Goal: Task Accomplishment & Management: Use online tool/utility

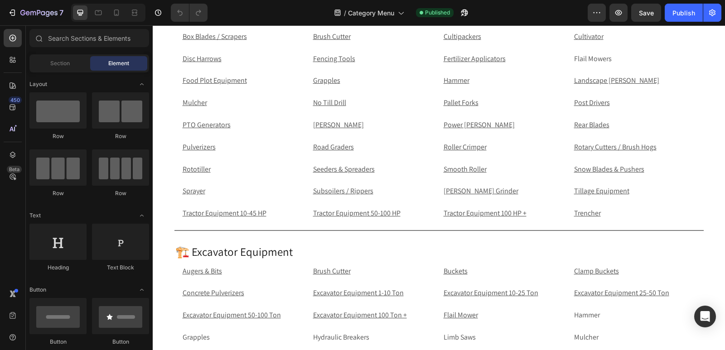
scroll to position [308, 0]
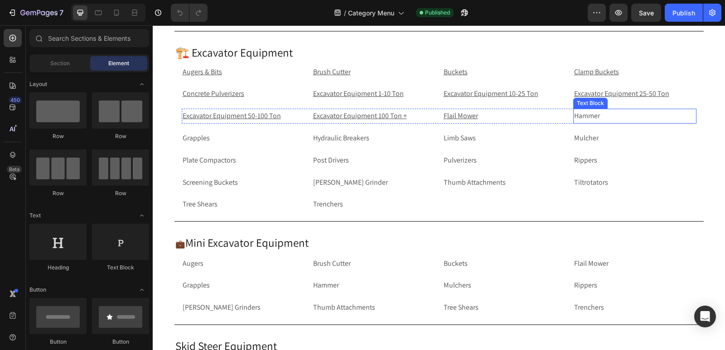
click at [599, 116] on p "Hammer" at bounding box center [634, 116] width 121 height 13
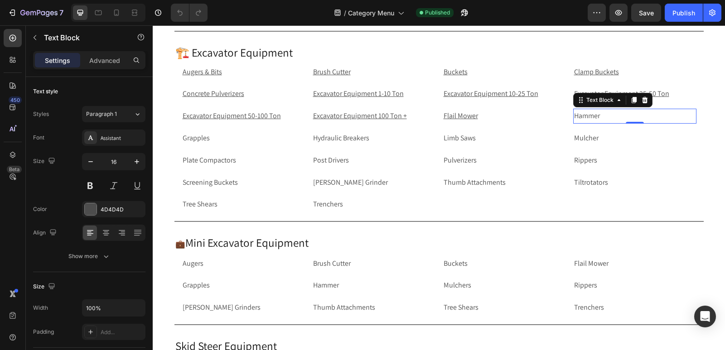
click at [608, 112] on p "Hammer" at bounding box center [634, 116] width 121 height 13
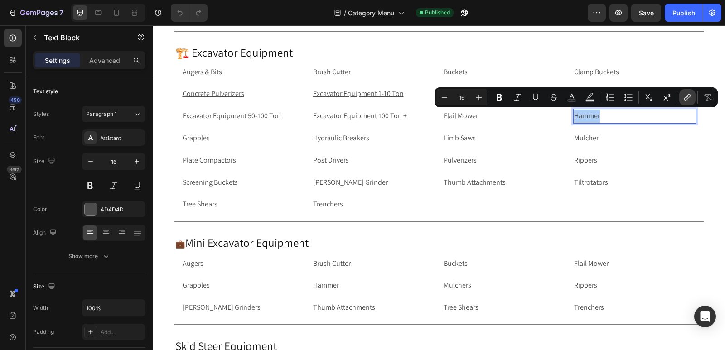
click at [685, 95] on icon "Editor contextual toolbar" at bounding box center [687, 97] width 9 height 9
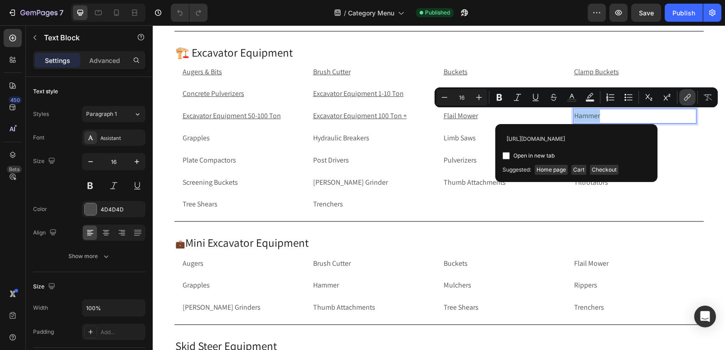
scroll to position [0, 53]
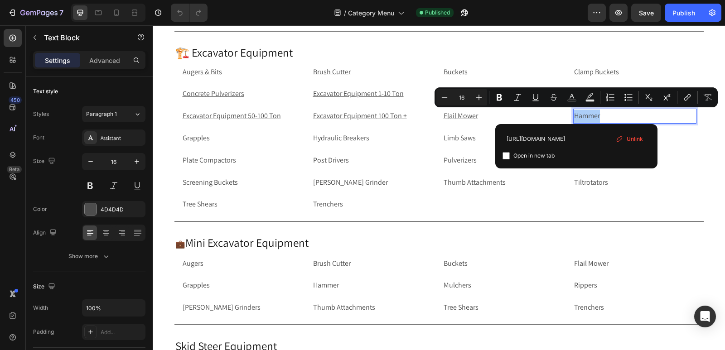
type input "[URL][DOMAIN_NAME]"
click at [507, 157] on input "Editor contextual toolbar" at bounding box center [505, 155] width 7 height 7
checkbox input "true"
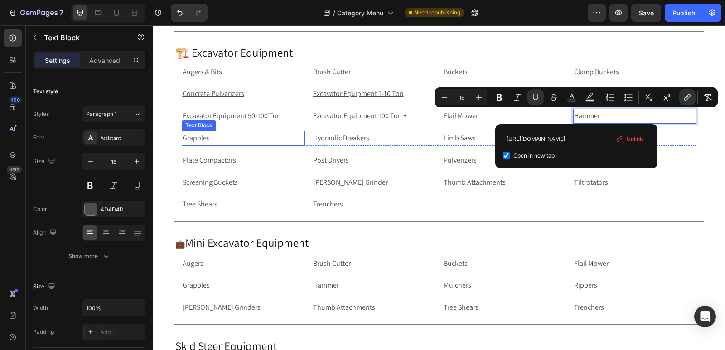
click at [201, 143] on p "Grapples" at bounding box center [243, 138] width 121 height 13
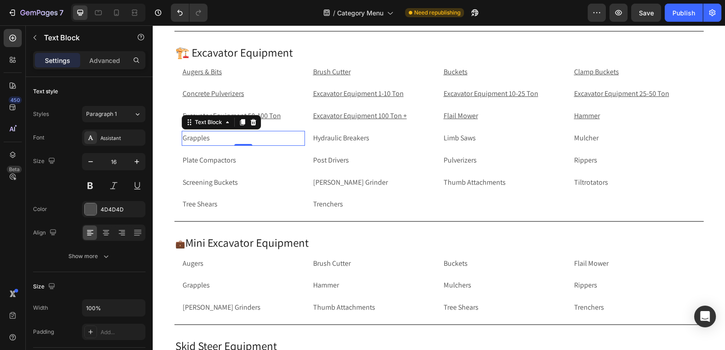
click at [223, 139] on p "Grapples" at bounding box center [243, 138] width 121 height 13
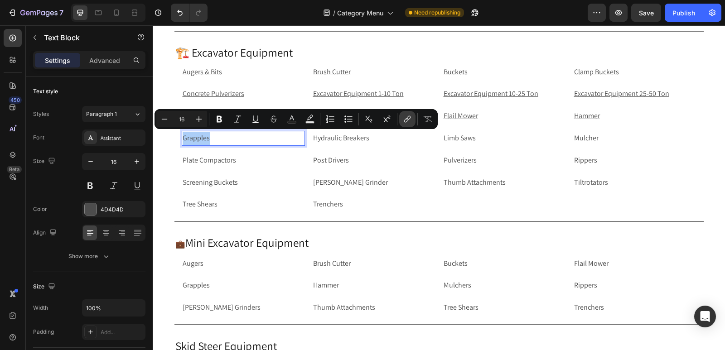
click at [406, 121] on icon "Editor contextual toolbar" at bounding box center [407, 119] width 9 height 9
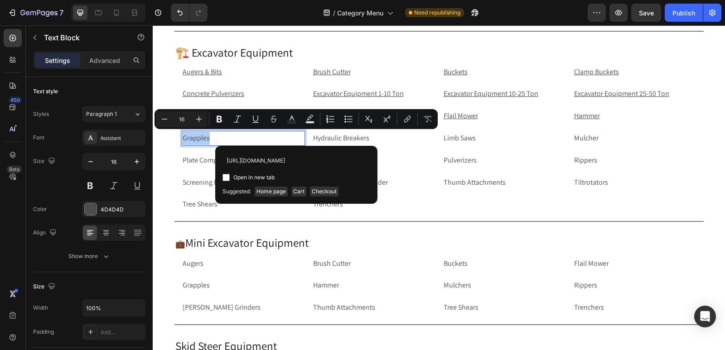
scroll to position [0, 55]
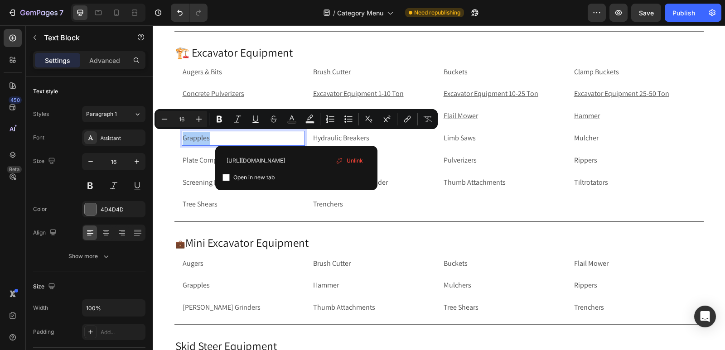
type input "[URL][DOMAIN_NAME]"
click at [225, 178] on input "Editor contextual toolbar" at bounding box center [225, 177] width 7 height 7
checkbox input "true"
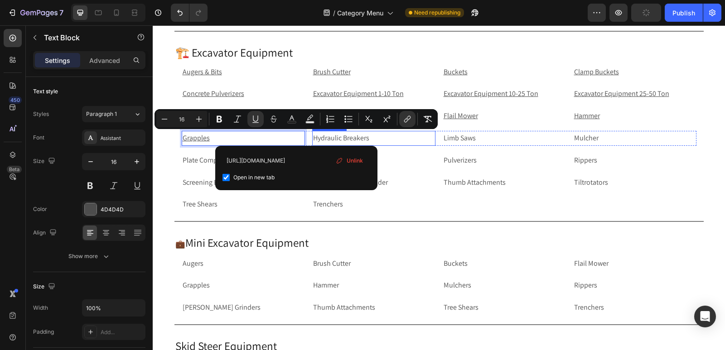
click at [396, 137] on p "Hydraulic Breakers" at bounding box center [373, 138] width 121 height 13
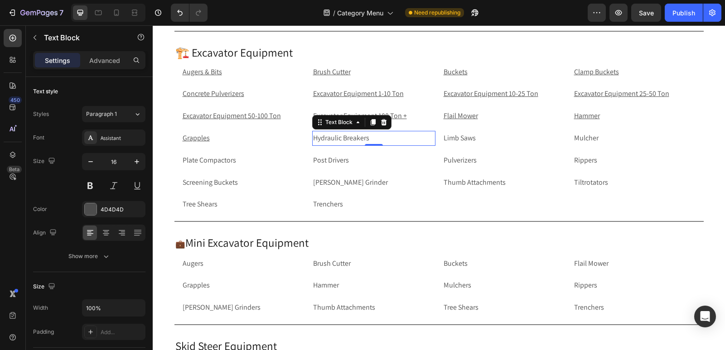
click at [392, 137] on p "Hydraulic Breakers" at bounding box center [373, 138] width 121 height 13
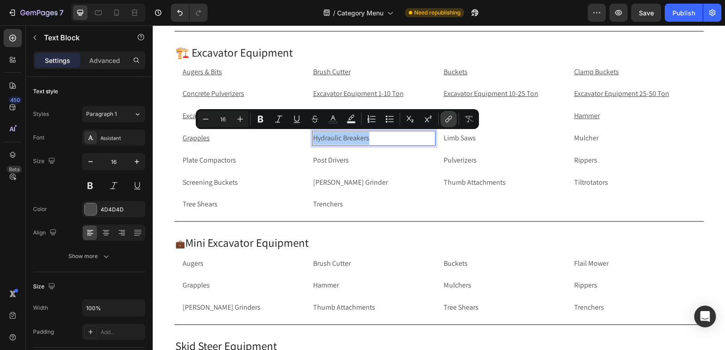
click at [450, 124] on button "link" at bounding box center [448, 119] width 16 height 16
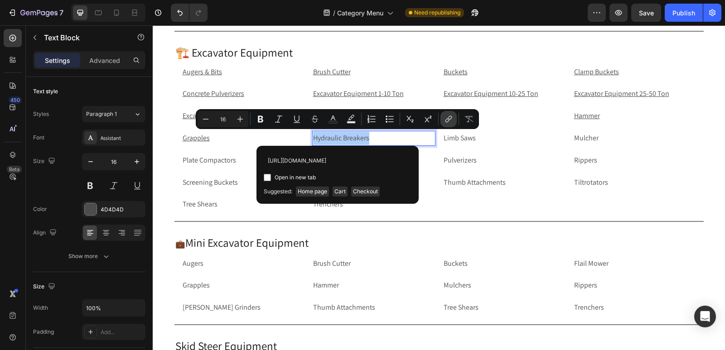
scroll to position [0, 81]
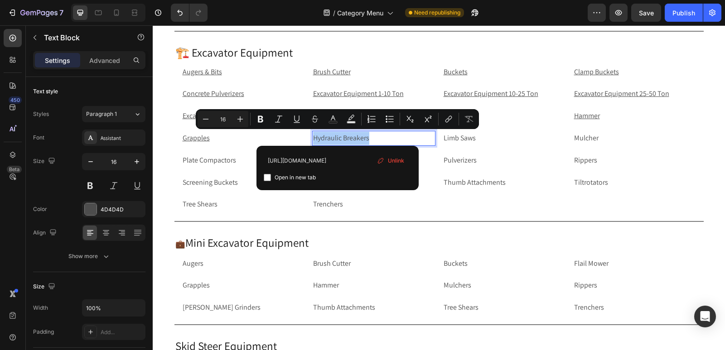
type input "[URL][DOMAIN_NAME]"
click at [267, 177] on input "Editor contextual toolbar" at bounding box center [267, 177] width 7 height 7
checkbox input "true"
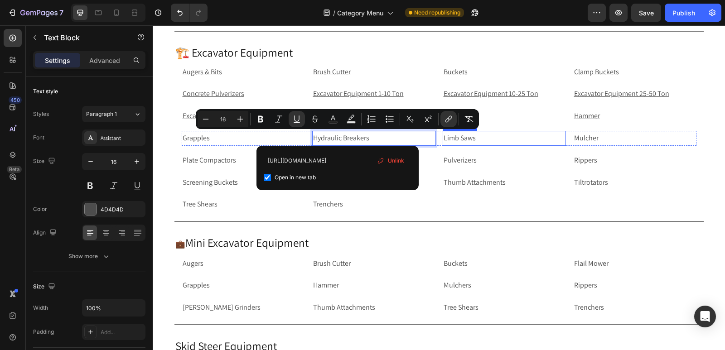
click at [506, 140] on p "Limb Saws" at bounding box center [503, 138] width 121 height 13
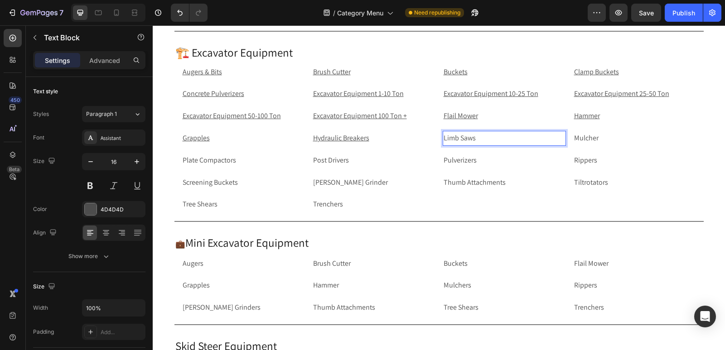
click at [506, 140] on p "Limb Saws" at bounding box center [503, 138] width 121 height 13
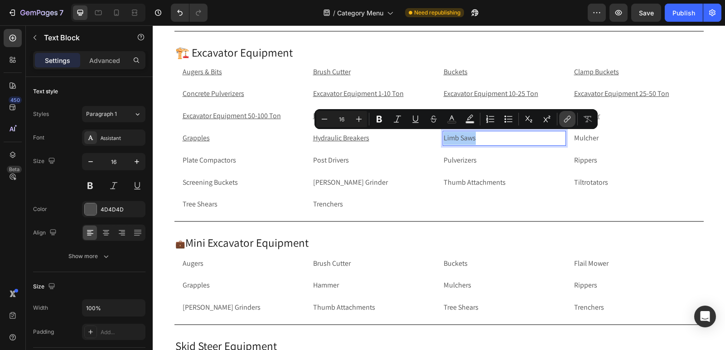
click at [568, 123] on icon "Editor contextual toolbar" at bounding box center [567, 119] width 9 height 9
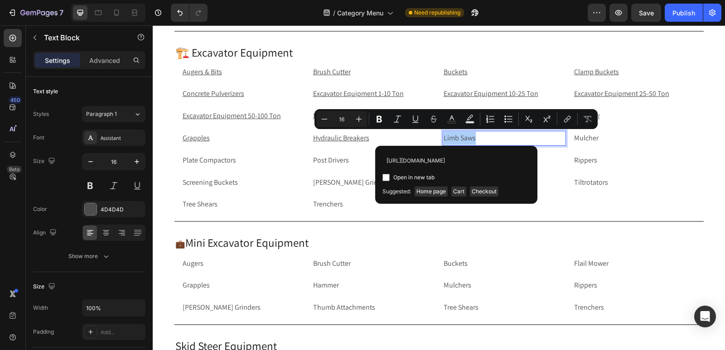
scroll to position [0, 59]
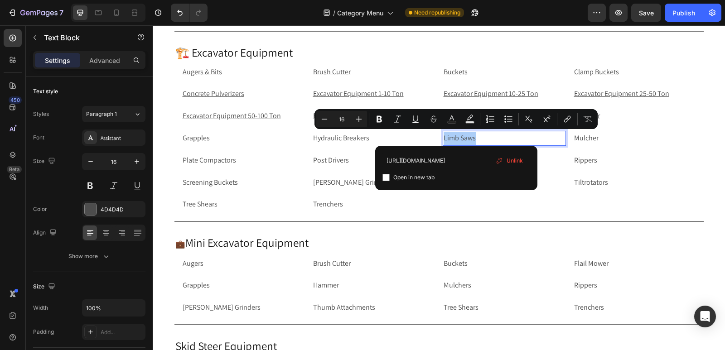
type input "[URL][DOMAIN_NAME]"
click at [386, 177] on input "Editor contextual toolbar" at bounding box center [385, 177] width 7 height 7
checkbox input "true"
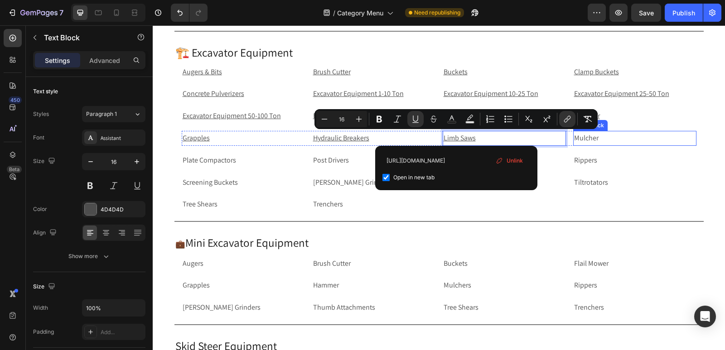
click at [620, 140] on p "Mulcher" at bounding box center [634, 138] width 121 height 13
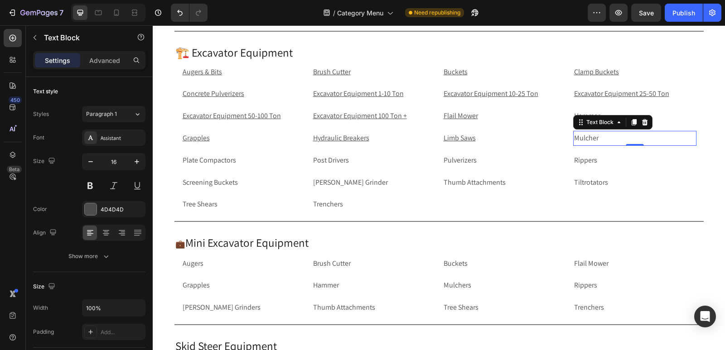
click at [618, 138] on p "Mulcher" at bounding box center [634, 138] width 121 height 13
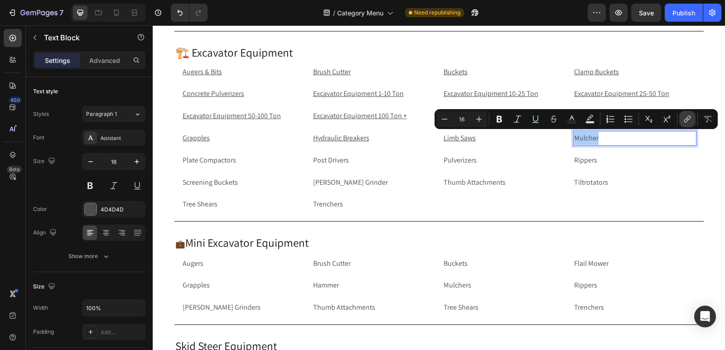
click at [689, 118] on icon "Editor contextual toolbar" at bounding box center [687, 119] width 9 height 9
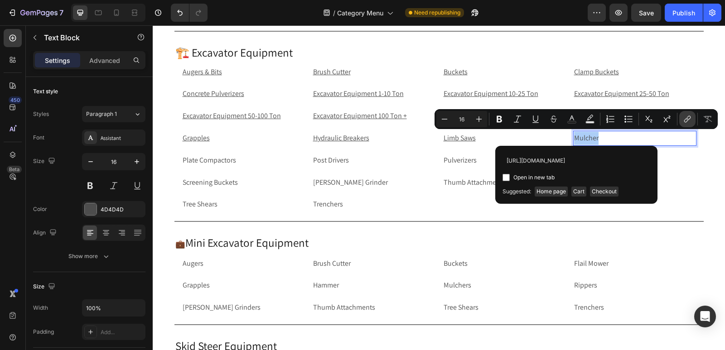
scroll to position [0, 53]
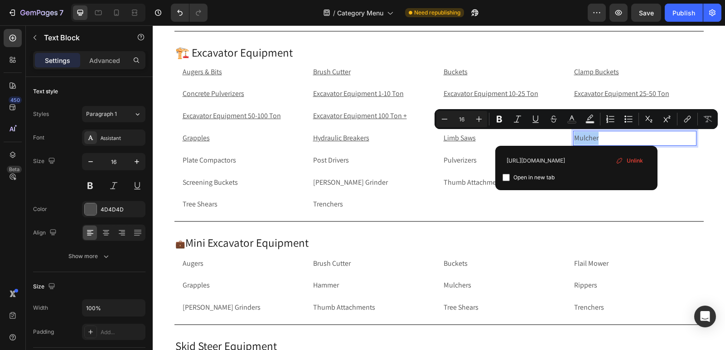
type input "[URL][DOMAIN_NAME]"
click at [505, 177] on input "Editor contextual toolbar" at bounding box center [505, 177] width 7 height 7
checkbox input "true"
click at [223, 159] on p "Plate Compactors" at bounding box center [243, 160] width 121 height 13
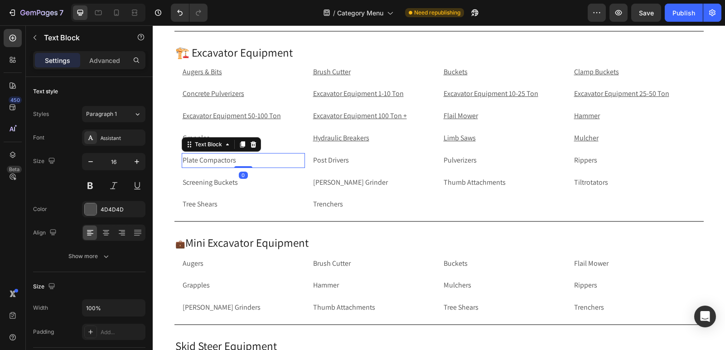
click at [242, 158] on p "Plate Compactors" at bounding box center [243, 160] width 121 height 13
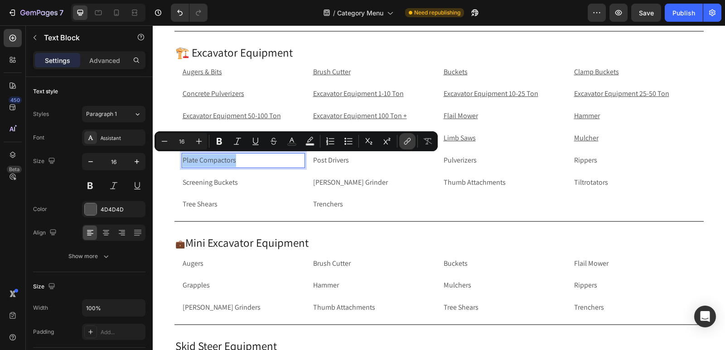
click at [408, 142] on icon "Editor contextual toolbar" at bounding box center [407, 141] width 9 height 9
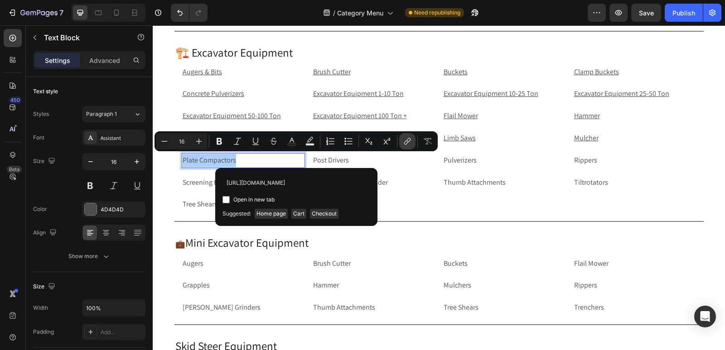
scroll to position [0, 78]
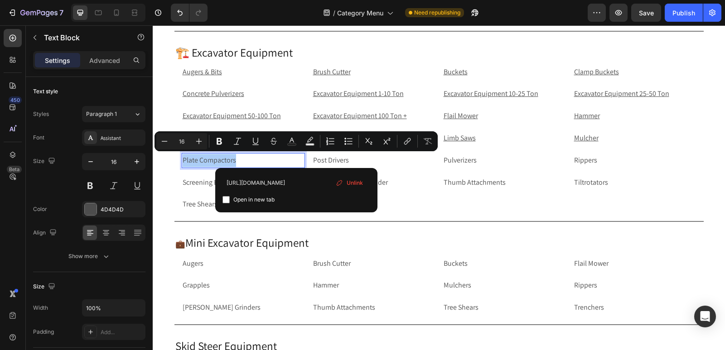
type input "[URL][DOMAIN_NAME]"
click at [226, 201] on input "Editor contextual toolbar" at bounding box center [225, 199] width 7 height 7
checkbox input "true"
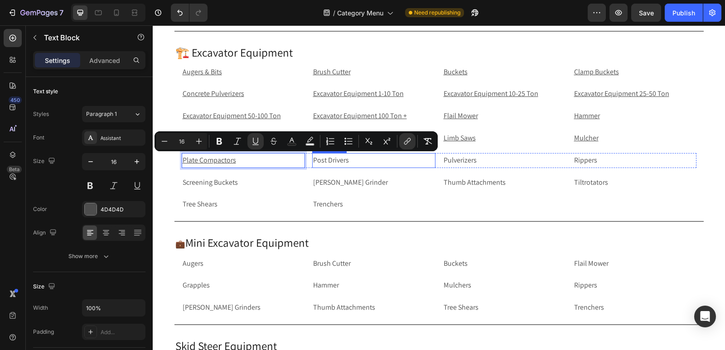
click at [374, 158] on p "Post Drivers" at bounding box center [373, 160] width 121 height 13
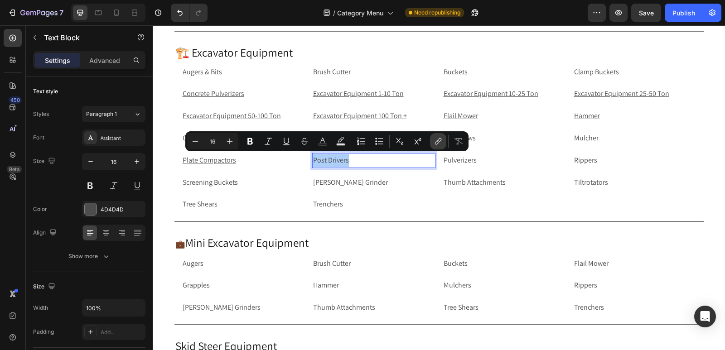
click at [436, 139] on icon "Editor contextual toolbar" at bounding box center [437, 141] width 9 height 9
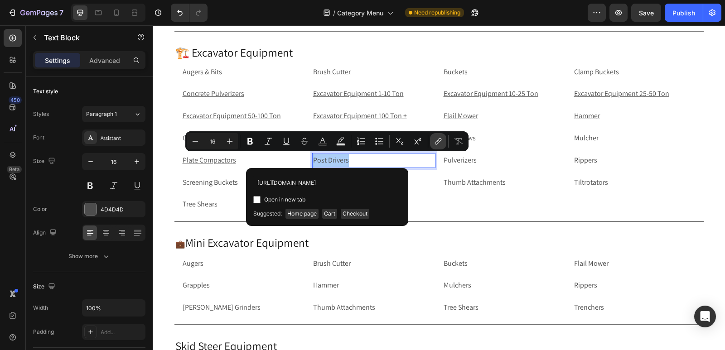
scroll to position [0, 61]
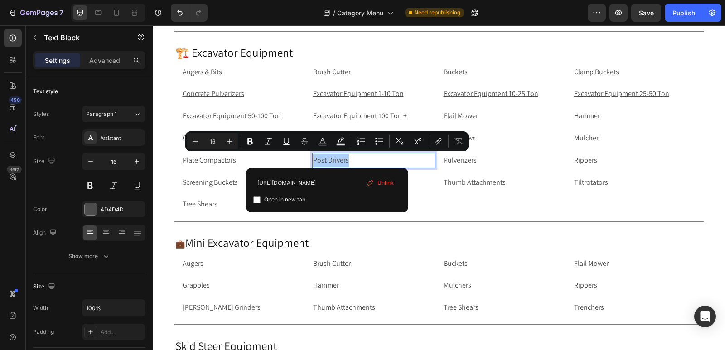
type input "[URL][DOMAIN_NAME]"
click at [256, 197] on input "Editor contextual toolbar" at bounding box center [256, 199] width 7 height 7
checkbox input "true"
click at [482, 160] on p "Pulverizers" at bounding box center [503, 160] width 121 height 13
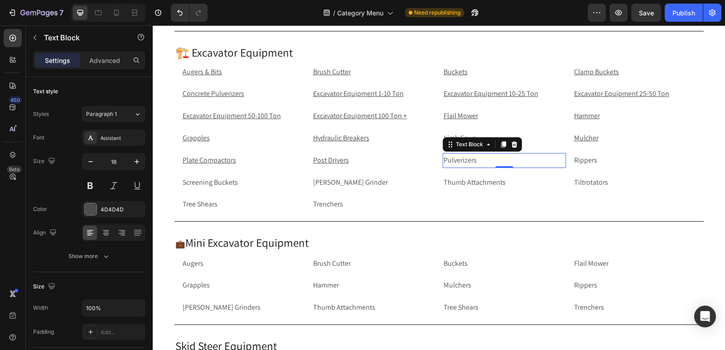
click at [527, 162] on p "Pulverizers" at bounding box center [503, 160] width 121 height 13
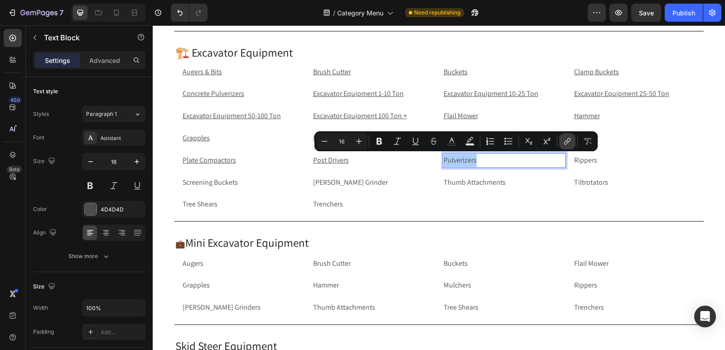
click at [571, 139] on icon "Editor contextual toolbar" at bounding box center [567, 141] width 9 height 9
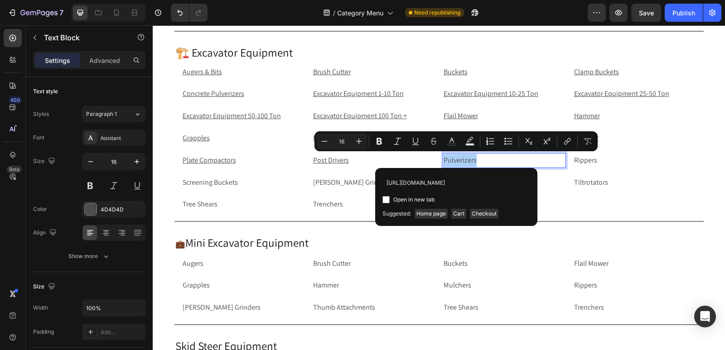
scroll to position [0, 61]
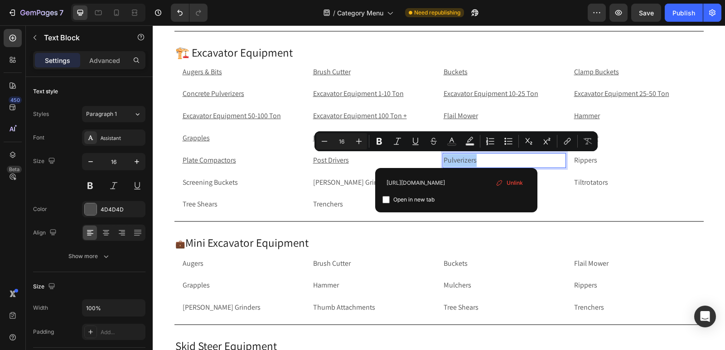
type input "[URL][DOMAIN_NAME]"
click at [386, 197] on input "Editor contextual toolbar" at bounding box center [385, 199] width 7 height 7
checkbox input "true"
click at [610, 161] on p "Rippers" at bounding box center [634, 160] width 121 height 13
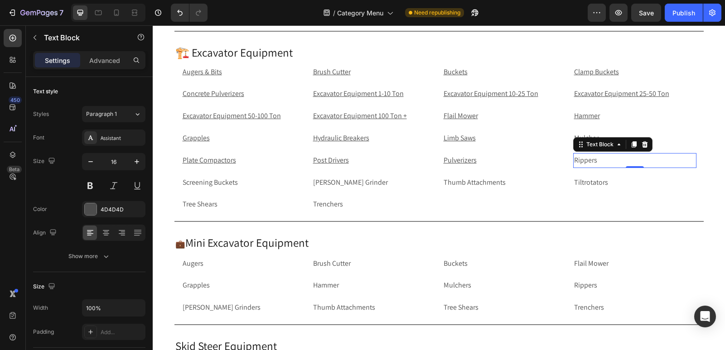
click at [645, 160] on p "Rippers" at bounding box center [634, 160] width 121 height 13
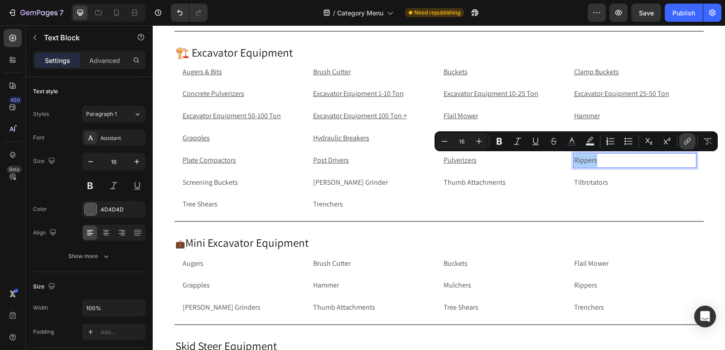
click at [685, 144] on icon "Editor contextual toolbar" at bounding box center [687, 141] width 9 height 9
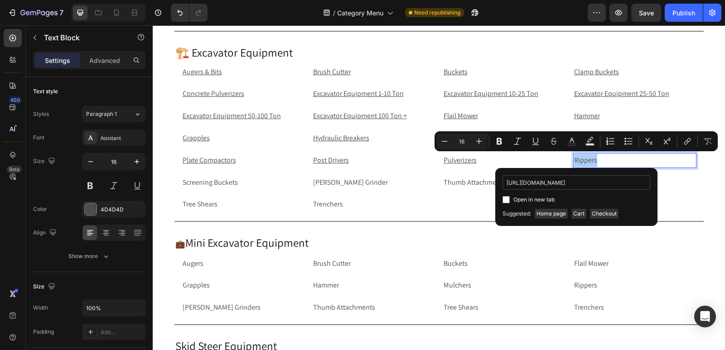
scroll to position [0, 51]
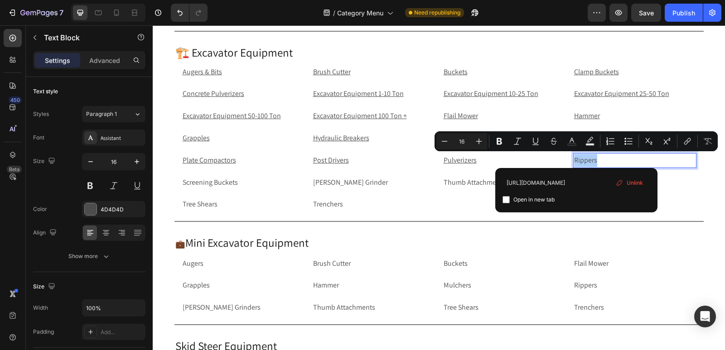
type input "[URL][DOMAIN_NAME]"
click at [506, 200] on input "Editor contextual toolbar" at bounding box center [505, 199] width 7 height 7
checkbox input "true"
click at [249, 185] on p "Screening Buckets" at bounding box center [243, 182] width 121 height 13
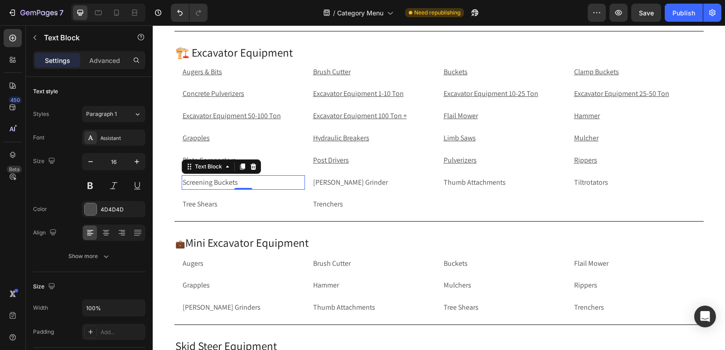
click at [260, 179] on p "Screening Buckets" at bounding box center [243, 182] width 121 height 13
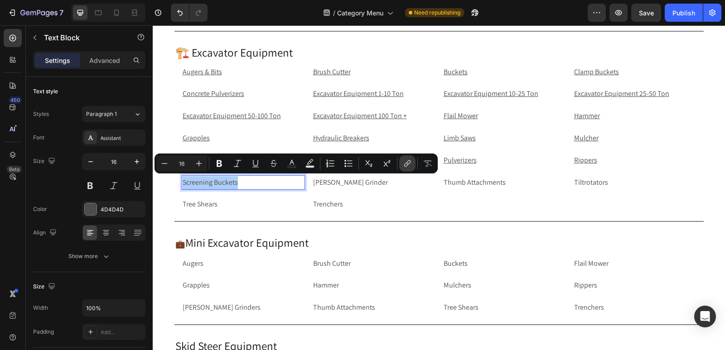
click at [411, 164] on icon "Editor contextual toolbar" at bounding box center [407, 163] width 9 height 9
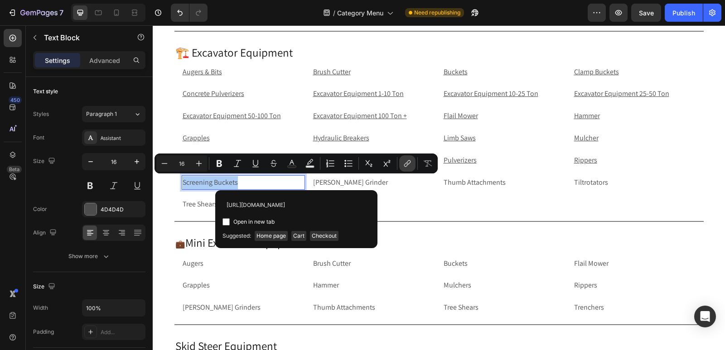
scroll to position [0, 78]
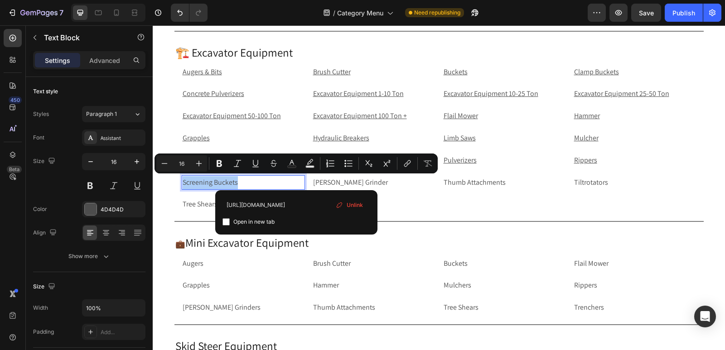
type input "[URL][DOMAIN_NAME]"
click at [227, 220] on input "Editor contextual toolbar" at bounding box center [225, 221] width 7 height 7
checkbox input "true"
click at [608, 162] on p "Rippers" at bounding box center [634, 160] width 121 height 13
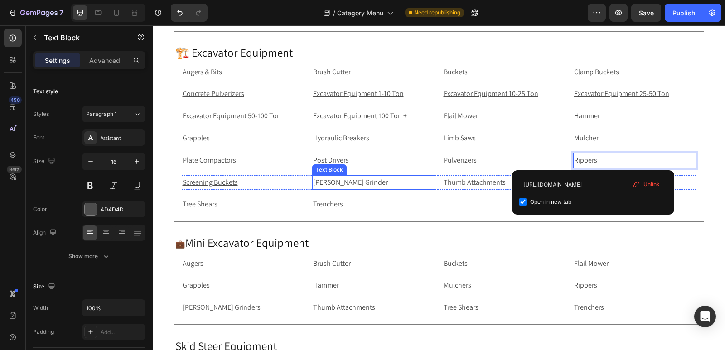
click at [371, 183] on p "[PERSON_NAME] Grinder" at bounding box center [373, 182] width 121 height 13
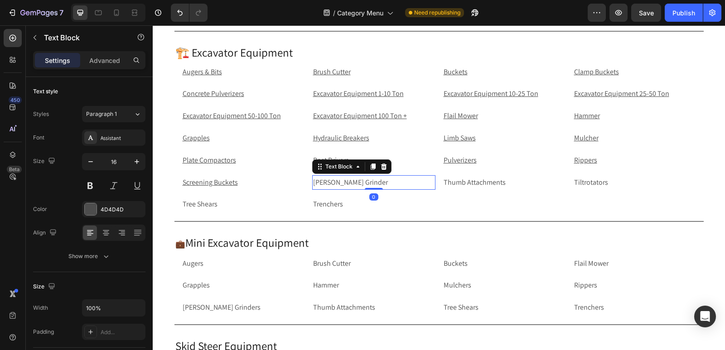
click at [371, 183] on p "[PERSON_NAME] Grinder" at bounding box center [373, 182] width 121 height 13
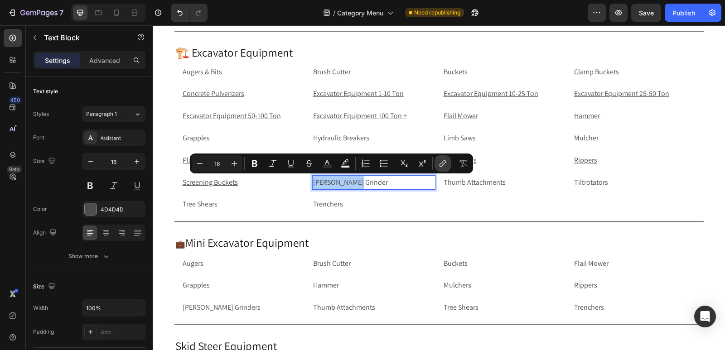
click at [444, 165] on icon "Editor contextual toolbar" at bounding box center [442, 163] width 9 height 9
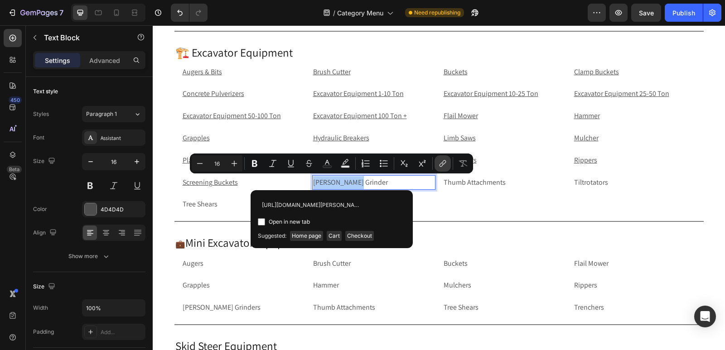
scroll to position [0, 70]
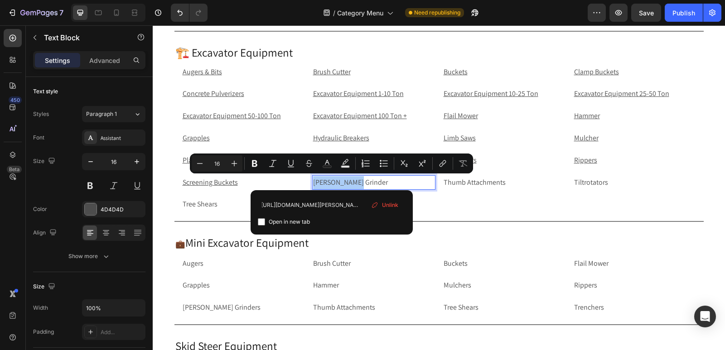
type input "[URL][DOMAIN_NAME][PERSON_NAME]"
click at [262, 221] on input "Editor contextual toolbar" at bounding box center [261, 221] width 7 height 7
checkbox input "true"
click at [520, 184] on p "Thumb Attachments" at bounding box center [503, 182] width 121 height 13
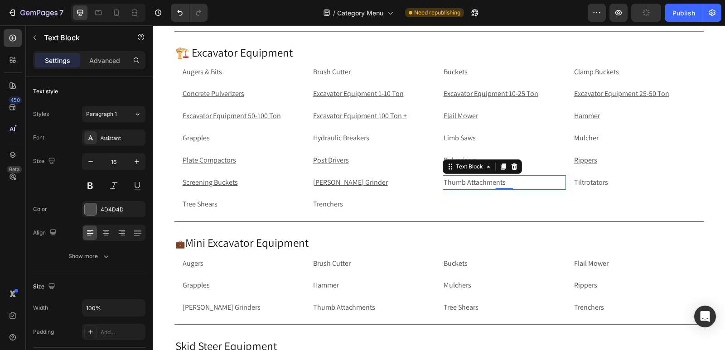
click at [547, 183] on p "Thumb Attachments" at bounding box center [503, 182] width 121 height 13
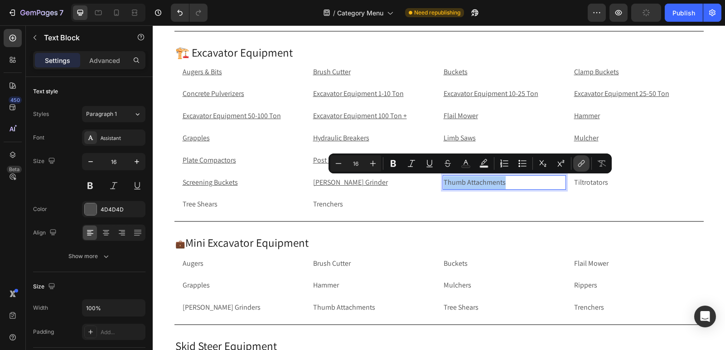
click at [583, 165] on icon "Editor contextual toolbar" at bounding box center [581, 163] width 9 height 9
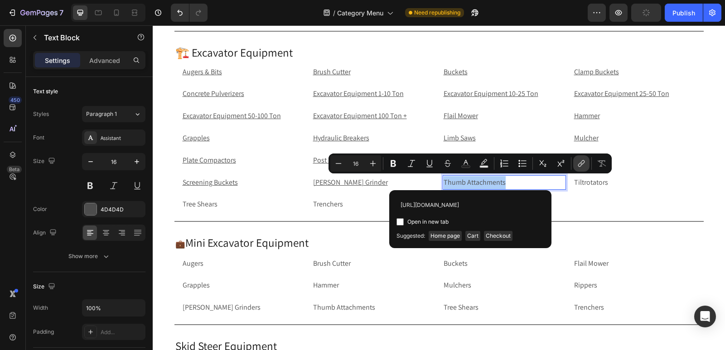
scroll to position [0, 83]
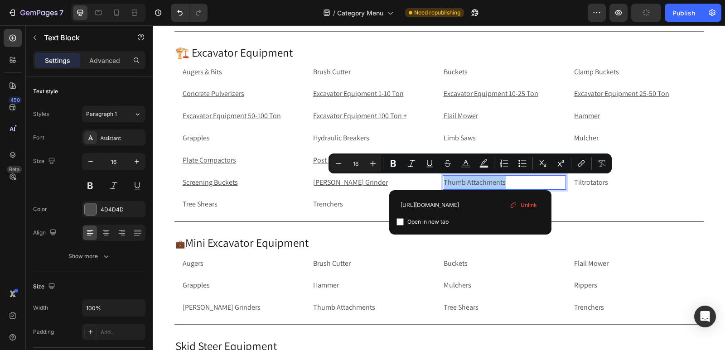
type input "[URL][DOMAIN_NAME]"
click at [402, 222] on input "Editor contextual toolbar" at bounding box center [399, 221] width 7 height 7
checkbox input "true"
click at [635, 183] on p "Tiltrotators" at bounding box center [634, 182] width 121 height 13
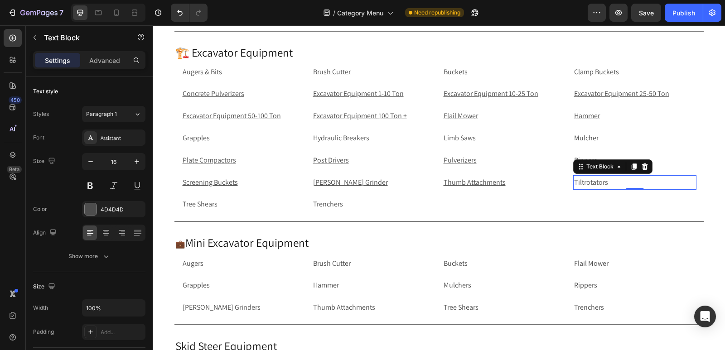
click at [659, 185] on p "Tiltrotators" at bounding box center [634, 182] width 121 height 13
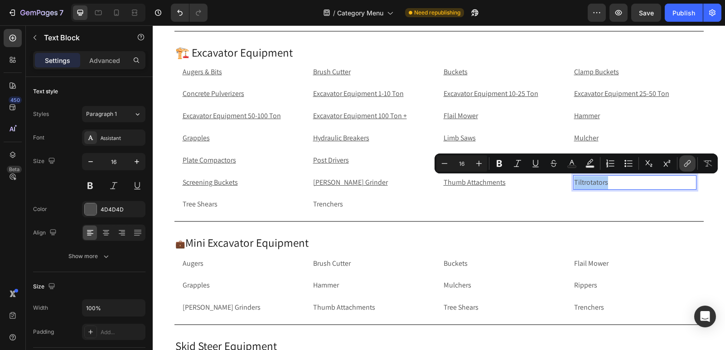
click at [690, 162] on icon "Editor contextual toolbar" at bounding box center [688, 162] width 4 height 5
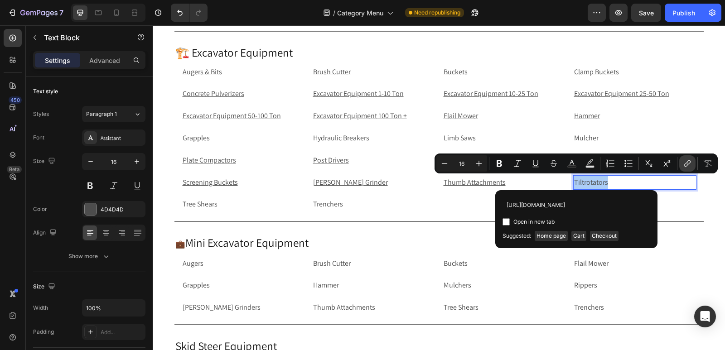
scroll to position [0, 58]
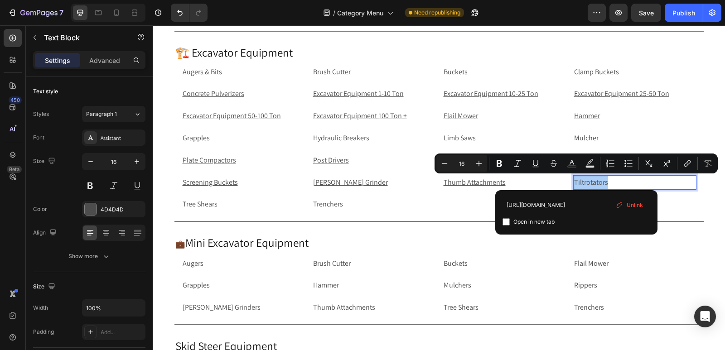
type input "[URL][DOMAIN_NAME]"
click at [504, 222] on input "Editor contextual toolbar" at bounding box center [505, 221] width 7 height 7
checkbox input "true"
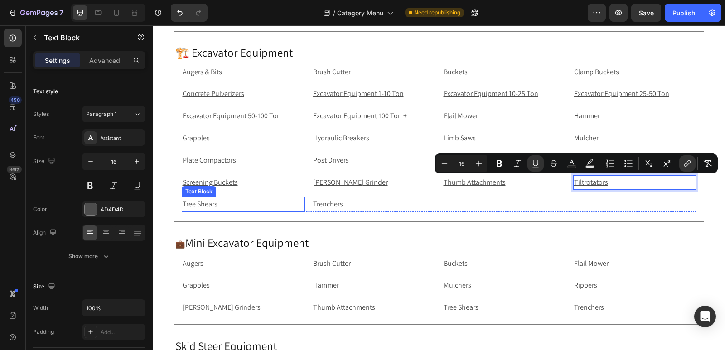
click at [228, 208] on p "Tree Shears" at bounding box center [243, 204] width 121 height 13
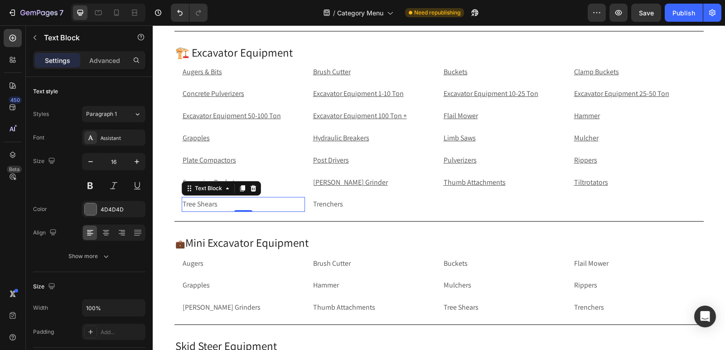
click at [288, 205] on p "Tree Shears" at bounding box center [243, 204] width 121 height 13
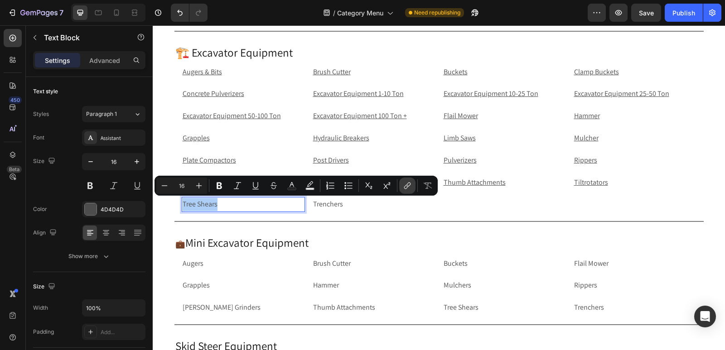
click at [407, 188] on icon "Editor contextual toolbar" at bounding box center [407, 185] width 9 height 9
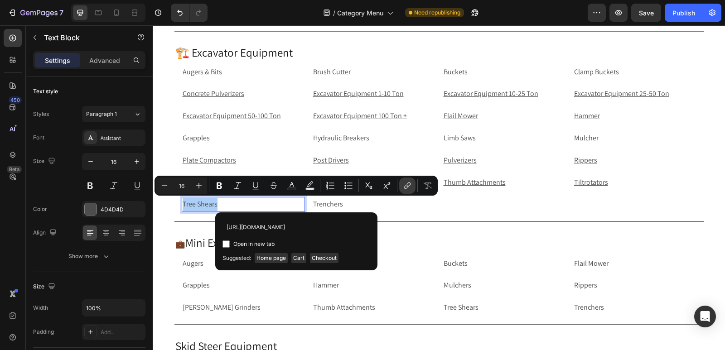
scroll to position [0, 63]
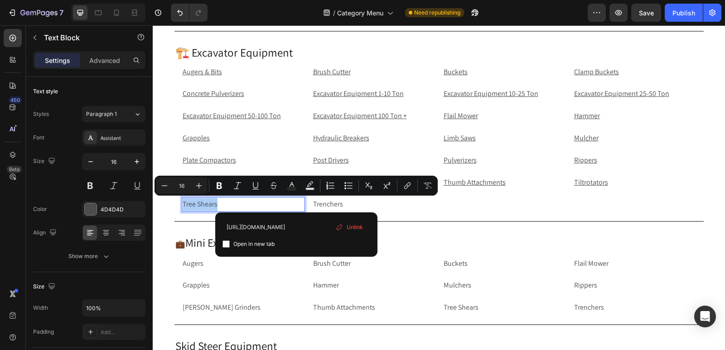
type input "[URL][DOMAIN_NAME]"
click at [226, 244] on input "Editor contextual toolbar" at bounding box center [225, 244] width 7 height 7
checkbox input "true"
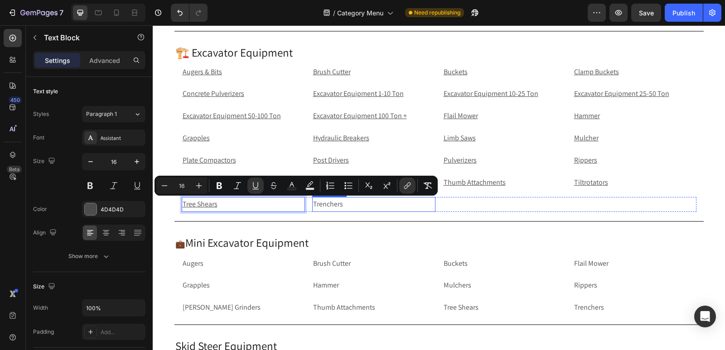
click at [375, 208] on p "Trenchers" at bounding box center [373, 204] width 121 height 13
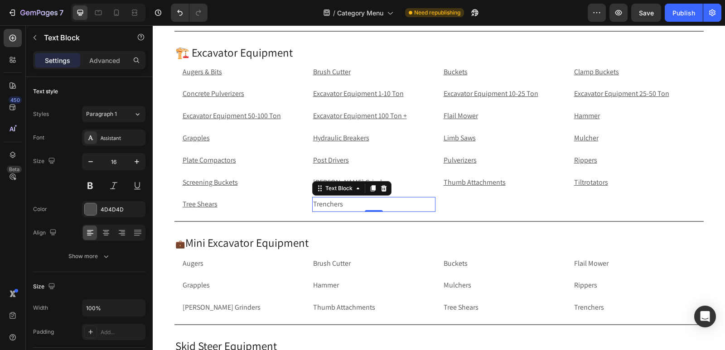
click at [375, 208] on p "Trenchers" at bounding box center [373, 204] width 121 height 13
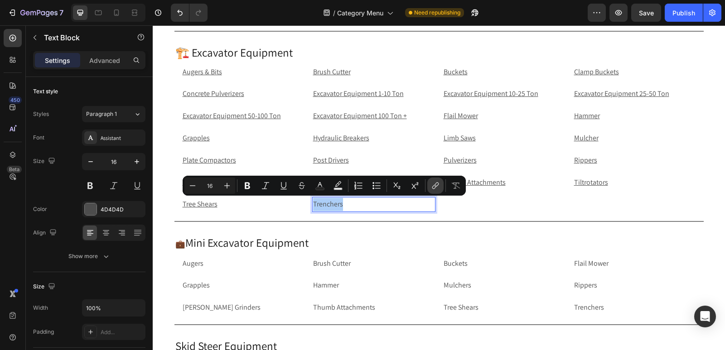
click at [439, 183] on icon "Editor contextual toolbar" at bounding box center [435, 185] width 9 height 9
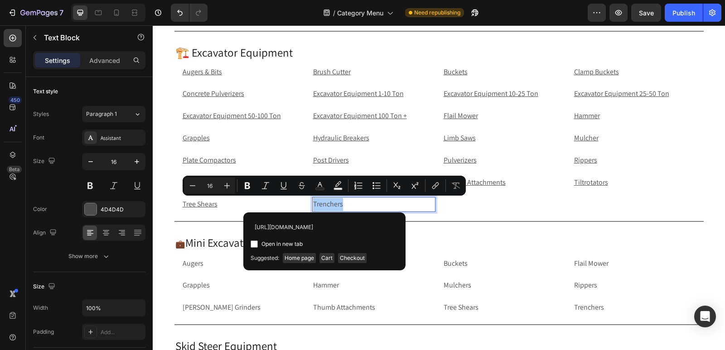
scroll to position [0, 57]
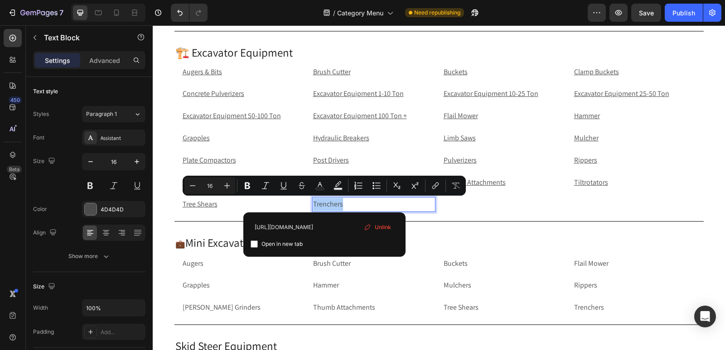
type input "[URL][DOMAIN_NAME]"
click at [254, 241] on input "Editor contextual toolbar" at bounding box center [253, 244] width 7 height 7
checkbox input "true"
click at [208, 263] on p "Augers" at bounding box center [243, 263] width 121 height 13
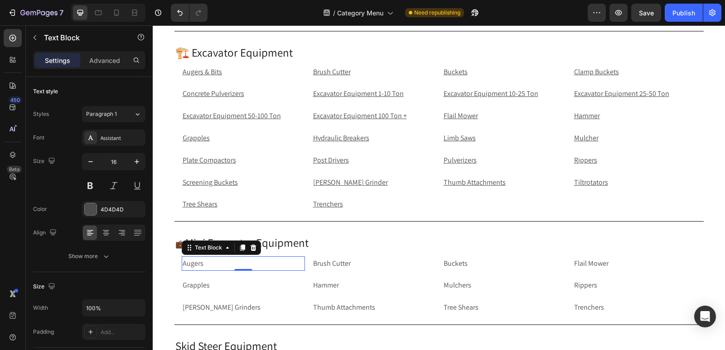
click at [217, 261] on p "Augers" at bounding box center [243, 263] width 121 height 13
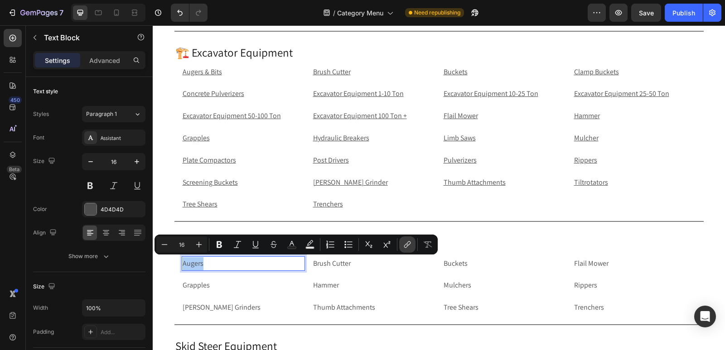
click at [406, 240] on icon "Editor contextual toolbar" at bounding box center [407, 244] width 9 height 9
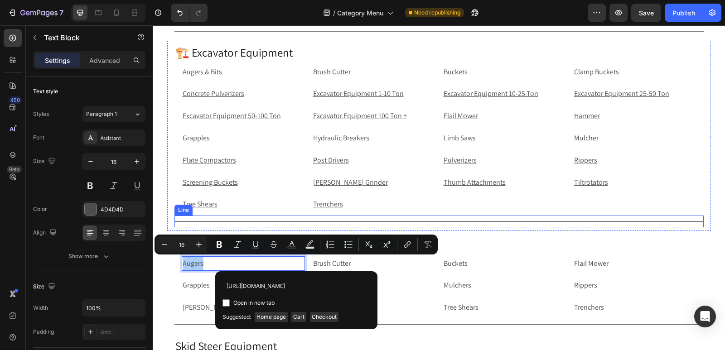
scroll to position [0, 63]
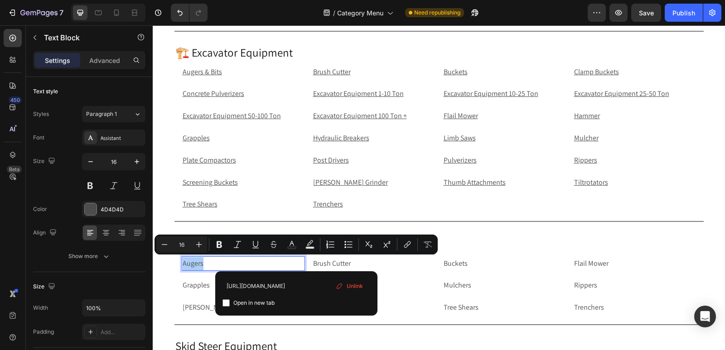
type input "[URL][DOMAIN_NAME]"
click at [226, 303] on input "Editor contextual toolbar" at bounding box center [225, 302] width 7 height 7
checkbox input "true"
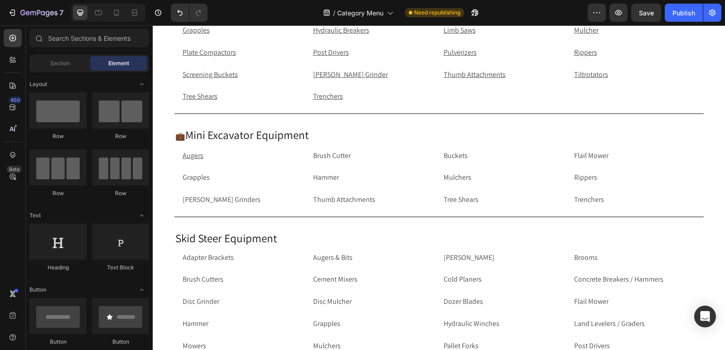
scroll to position [430, 0]
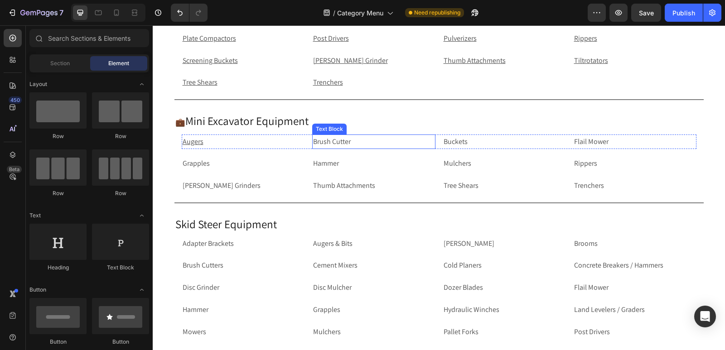
click at [352, 143] on p "Brush Cutter" at bounding box center [373, 141] width 121 height 13
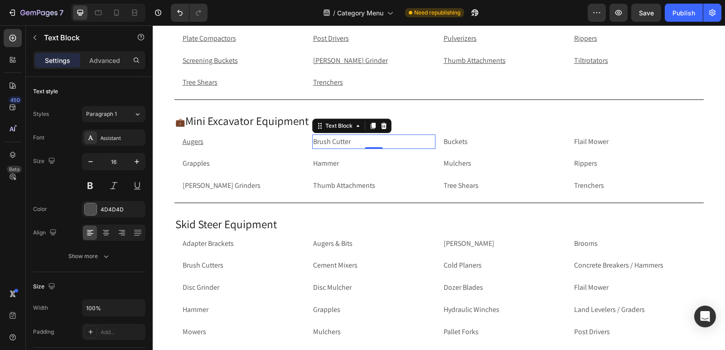
click at [352, 143] on p "Brush Cutter" at bounding box center [373, 141] width 121 height 13
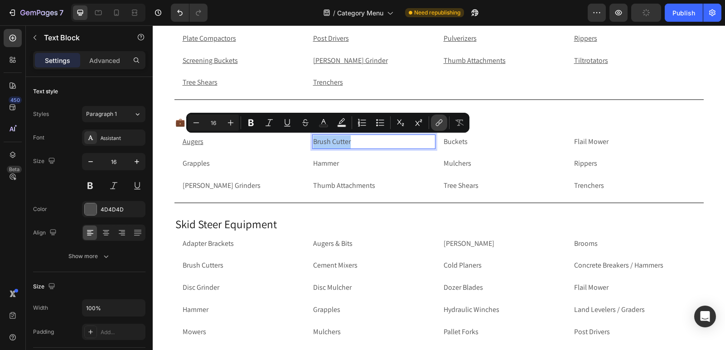
click at [444, 123] on button "link" at bounding box center [439, 123] width 16 height 16
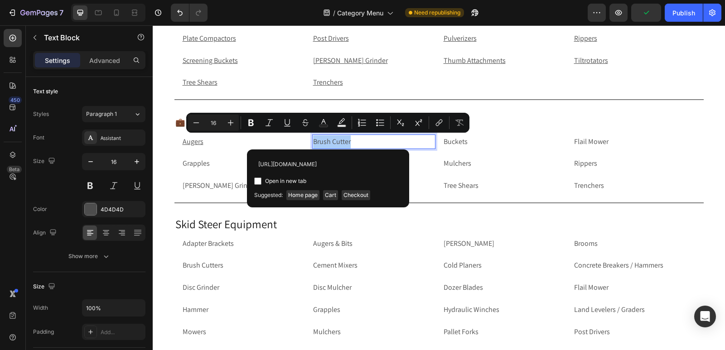
scroll to position [0, 78]
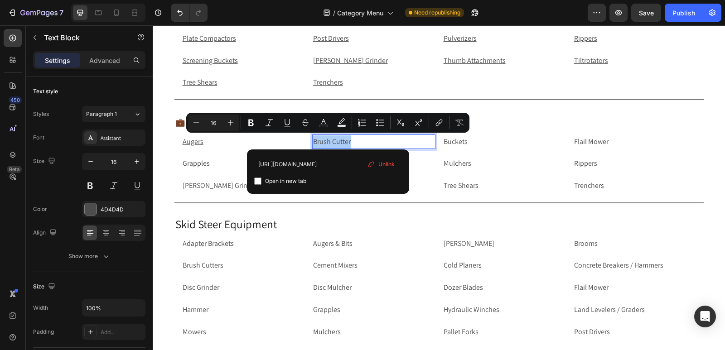
type input "[URL][DOMAIN_NAME]"
click at [255, 183] on input "Editor contextual toolbar" at bounding box center [257, 181] width 7 height 7
checkbox input "true"
click at [475, 142] on p "Buckets" at bounding box center [503, 141] width 121 height 13
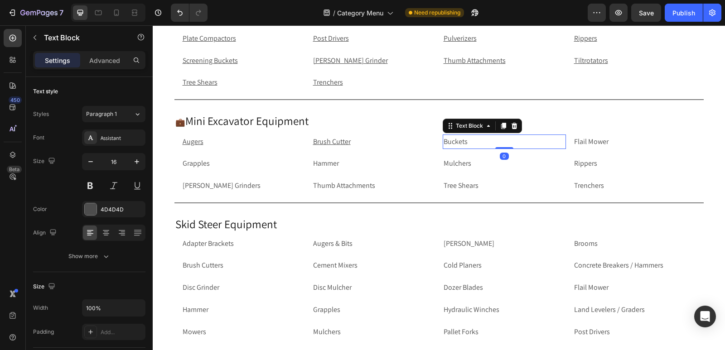
click at [475, 142] on p "Buckets" at bounding box center [503, 141] width 121 height 13
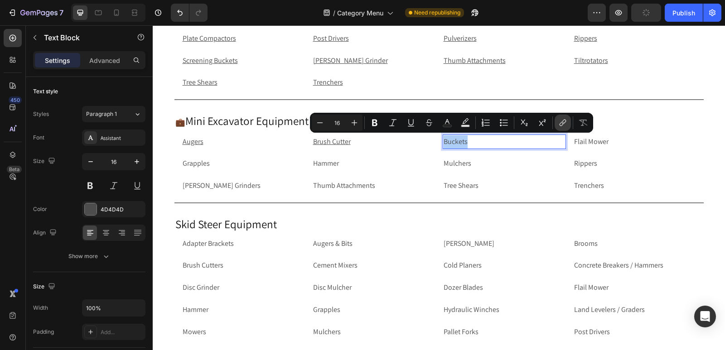
click at [560, 122] on icon "Editor contextual toolbar" at bounding box center [562, 122] width 9 height 9
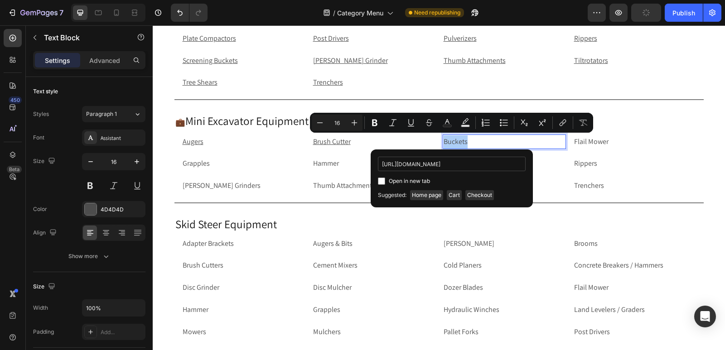
scroll to position [0, 63]
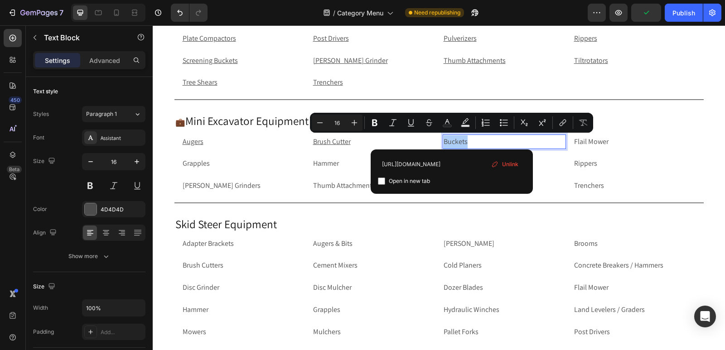
type input "[URL][DOMAIN_NAME]"
click at [382, 181] on input "Editor contextual toolbar" at bounding box center [381, 181] width 7 height 7
checkbox input "true"
click at [608, 140] on p "Flail Mower" at bounding box center [634, 141] width 121 height 13
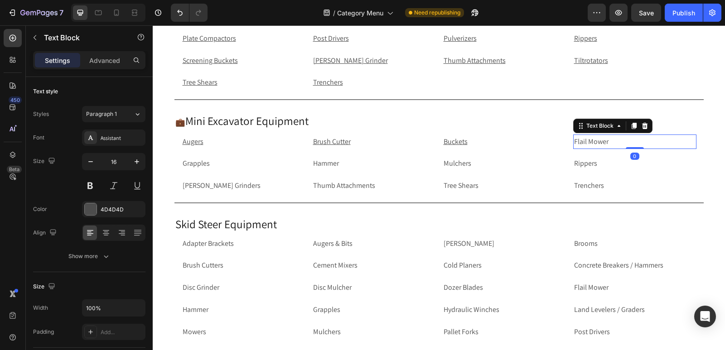
click at [608, 140] on p "Flail Mower" at bounding box center [634, 141] width 121 height 13
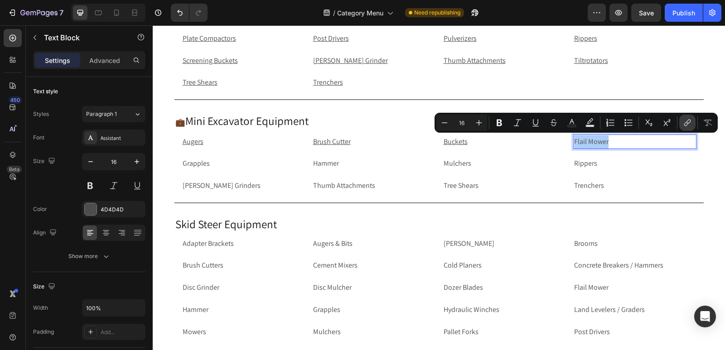
click at [683, 126] on icon "Editor contextual toolbar" at bounding box center [687, 122] width 9 height 9
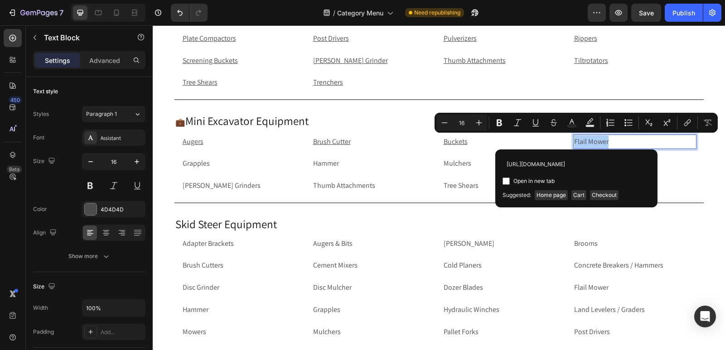
scroll to position [0, 75]
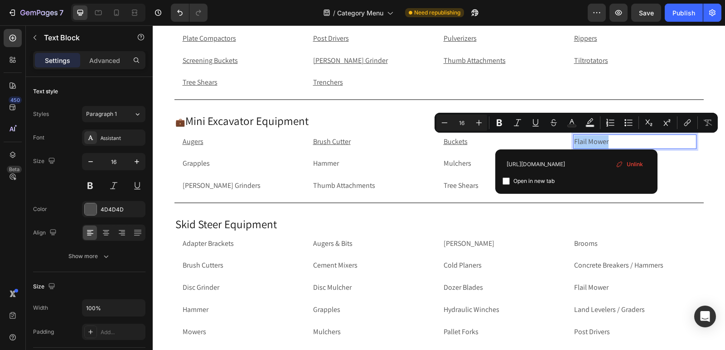
type input "[URL][DOMAIN_NAME]"
click at [505, 184] on input "Editor contextual toolbar" at bounding box center [505, 181] width 7 height 7
checkbox input "true"
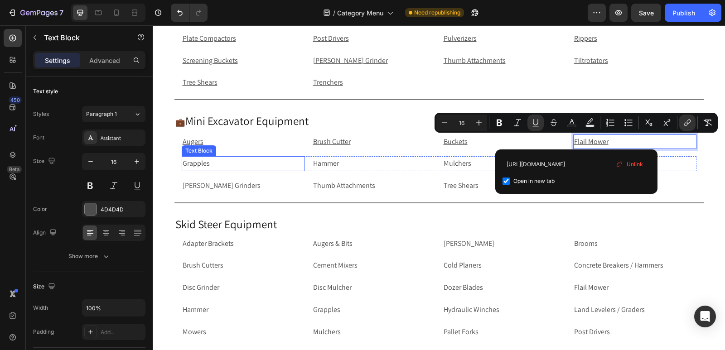
click at [216, 163] on p "Grapples" at bounding box center [243, 163] width 121 height 13
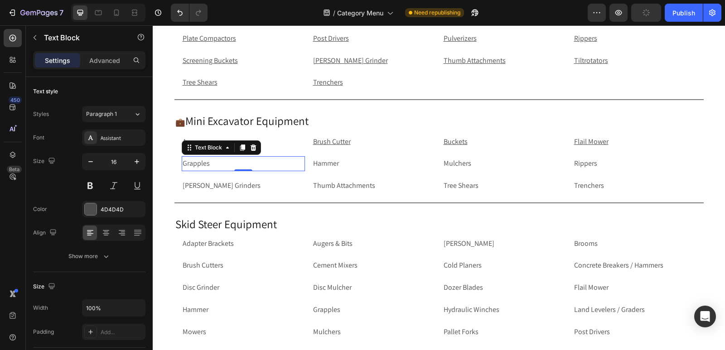
click at [262, 165] on p "Grapples" at bounding box center [243, 163] width 121 height 13
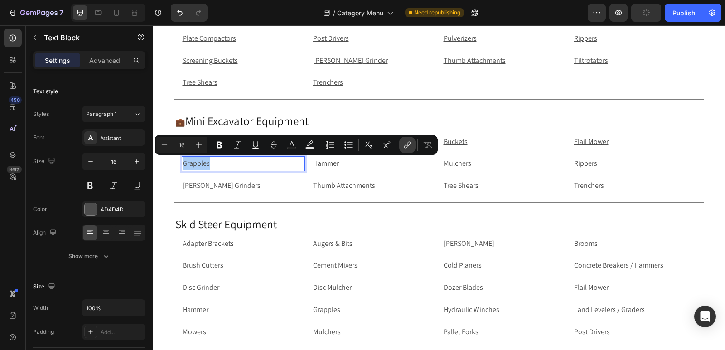
click at [404, 145] on icon "Editor contextual toolbar" at bounding box center [407, 144] width 9 height 9
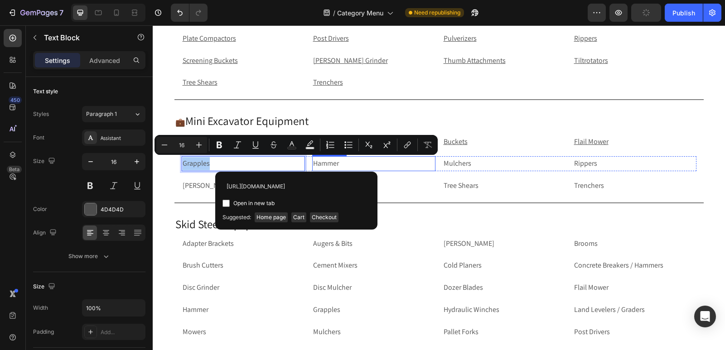
scroll to position [0, 69]
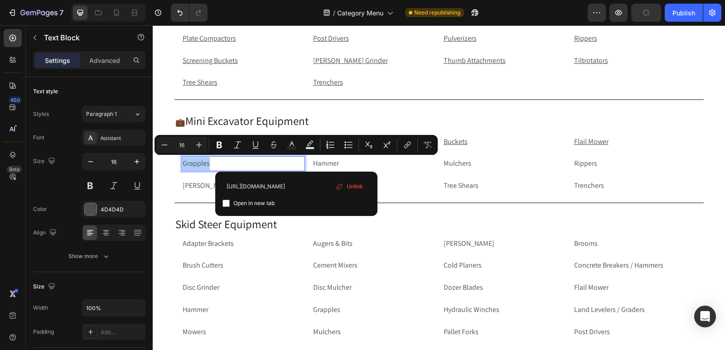
type input "[URL][DOMAIN_NAME]"
click at [226, 202] on input "Editor contextual toolbar" at bounding box center [225, 203] width 7 height 7
checkbox input "true"
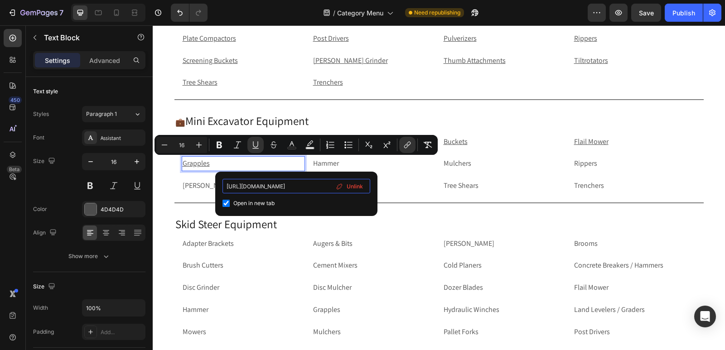
scroll to position [0, 69]
drag, startPoint x: 298, startPoint y: 187, endPoint x: 339, endPoint y: 187, distance: 40.8
click at [339, 187] on div "[URL][DOMAIN_NAME] Open in new tab Unlink" at bounding box center [296, 194] width 148 height 30
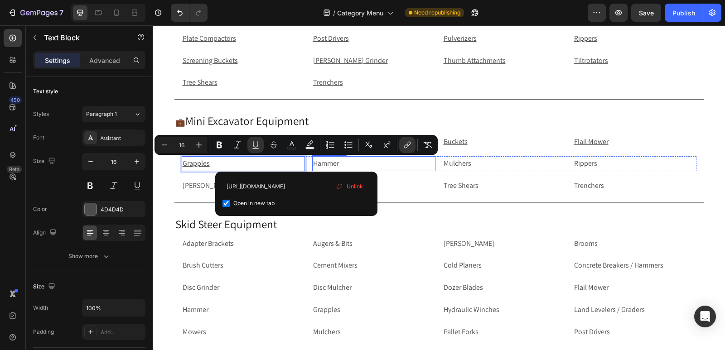
click at [347, 162] on p "Hammer" at bounding box center [373, 163] width 121 height 13
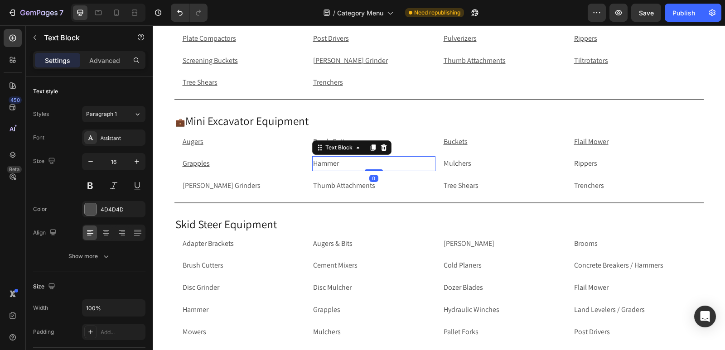
click at [347, 162] on p "Hammer" at bounding box center [373, 163] width 121 height 13
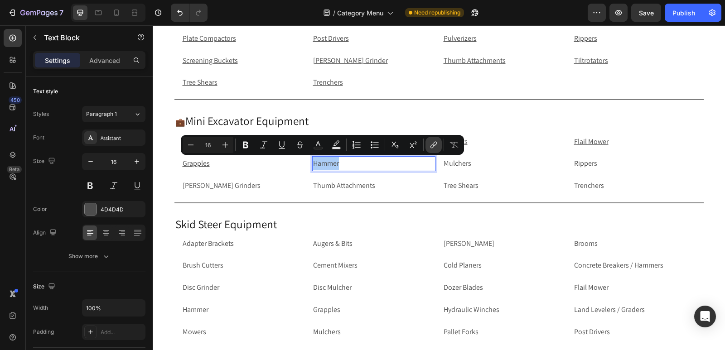
click at [433, 144] on icon "Editor contextual toolbar" at bounding box center [432, 146] width 4 height 5
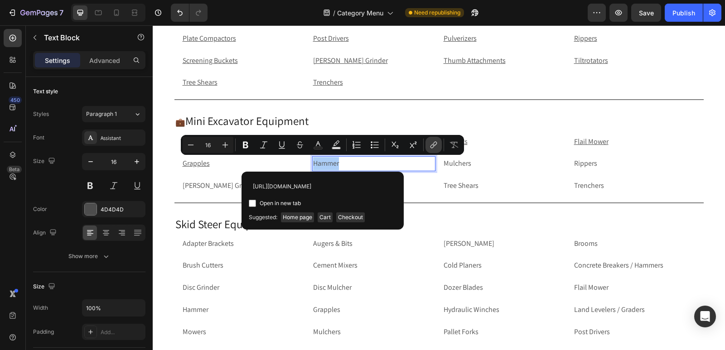
scroll to position [0, 67]
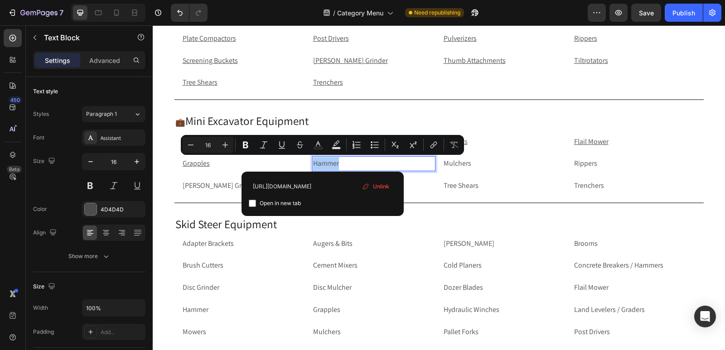
type input "[URL][DOMAIN_NAME]"
click at [250, 204] on input "Editor contextual toolbar" at bounding box center [252, 203] width 7 height 7
checkbox input "true"
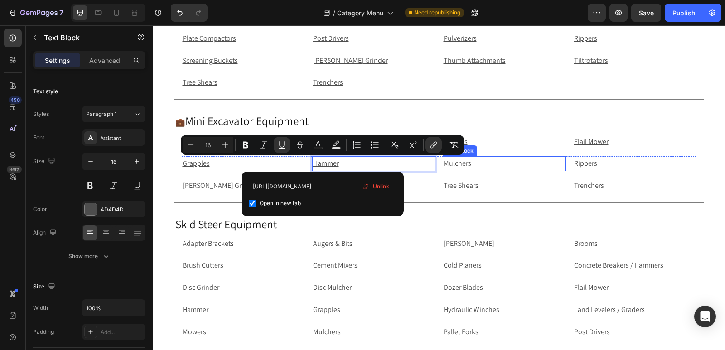
click at [480, 168] on p "Mulchers" at bounding box center [503, 163] width 121 height 13
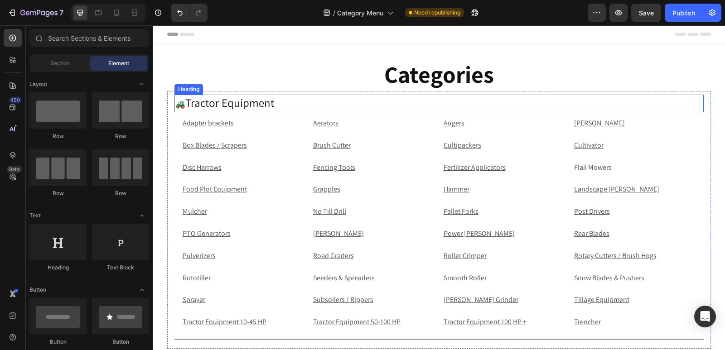
click at [259, 104] on h2 "🚜 Tractor Equipment" at bounding box center [438, 104] width 529 height 18
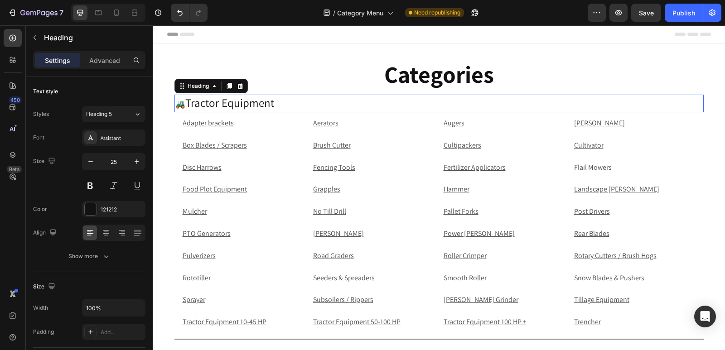
click at [279, 104] on h2 "🚜 Tractor Equipment" at bounding box center [438, 104] width 529 height 18
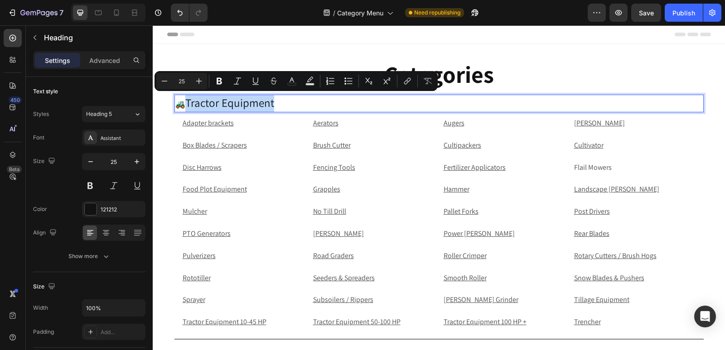
drag, startPoint x: 279, startPoint y: 104, endPoint x: 185, endPoint y: 100, distance: 94.3
click at [185, 100] on p "🚜 Tractor Equipment" at bounding box center [438, 104] width 527 height 16
click at [411, 77] on icon "Editor contextual toolbar" at bounding box center [407, 81] width 9 height 9
drag, startPoint x: 101, startPoint y: 81, endPoint x: 409, endPoint y: 81, distance: 307.6
click at [409, 81] on icon "Editor contextual toolbar" at bounding box center [408, 80] width 4 height 5
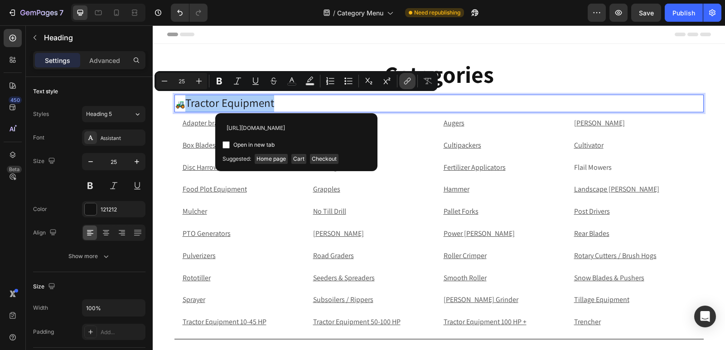
scroll to position [0, 88]
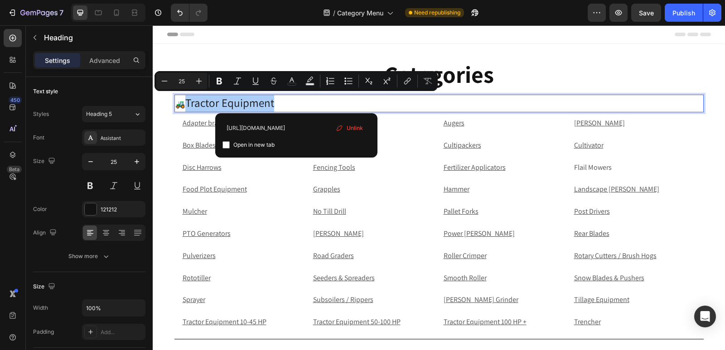
type input "[URL][DOMAIN_NAME]"
click at [225, 146] on input "Editor contextual toolbar" at bounding box center [225, 144] width 7 height 7
checkbox input "true"
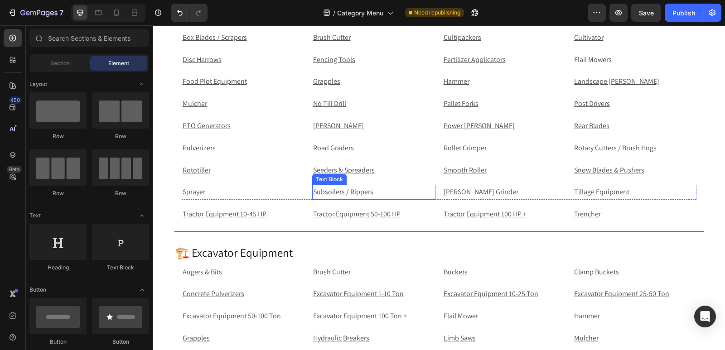
scroll to position [122, 0]
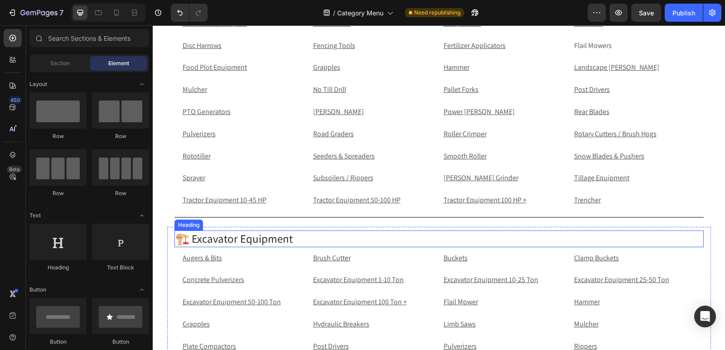
click at [294, 238] on h2 "🏗️ Excavator Equipment" at bounding box center [438, 239] width 529 height 17
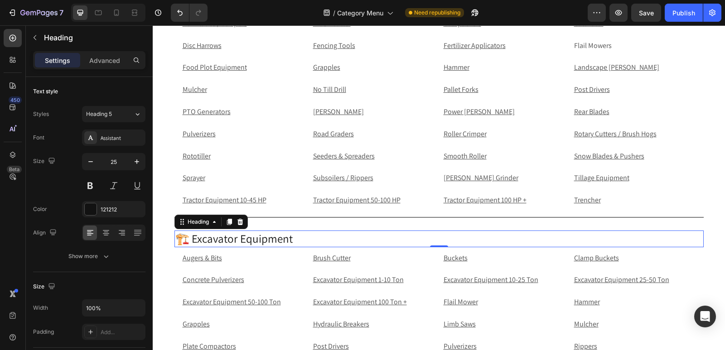
click at [294, 238] on p "🏗️ Excavator Equipment" at bounding box center [438, 238] width 527 height 15
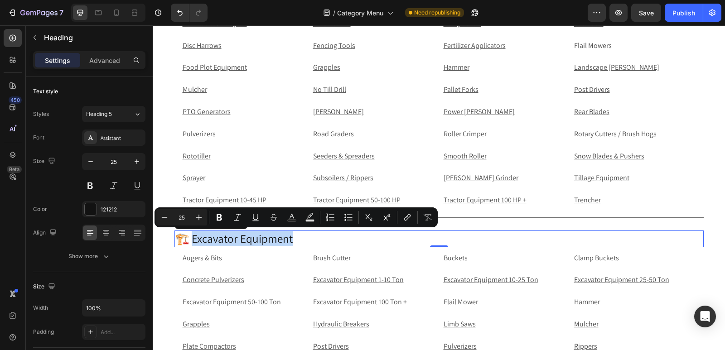
drag, startPoint x: 294, startPoint y: 238, endPoint x: 189, endPoint y: 239, distance: 105.1
click at [189, 239] on p "🏗️ Excavator Equipment" at bounding box center [438, 238] width 527 height 15
click at [412, 219] on button "link" at bounding box center [407, 217] width 16 height 16
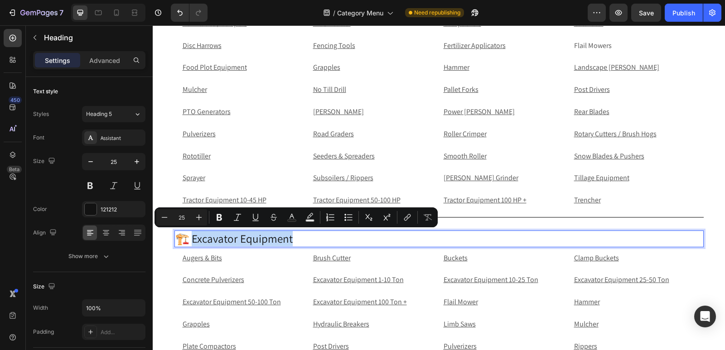
drag, startPoint x: 278, startPoint y: 241, endPoint x: 254, endPoint y: 237, distance: 24.3
drag, startPoint x: 101, startPoint y: 212, endPoint x: 413, endPoint y: 218, distance: 311.2
click at [413, 218] on button "link" at bounding box center [407, 217] width 16 height 16
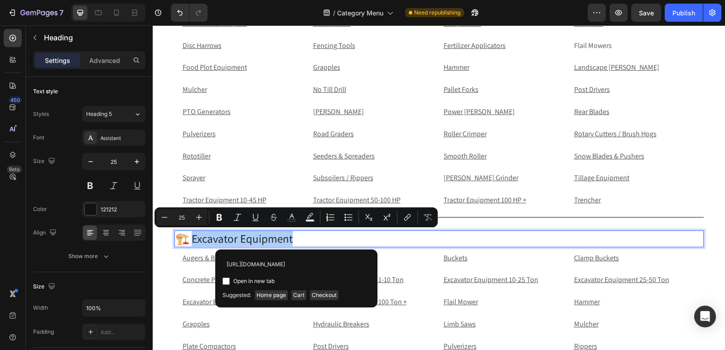
scroll to position [0, 96]
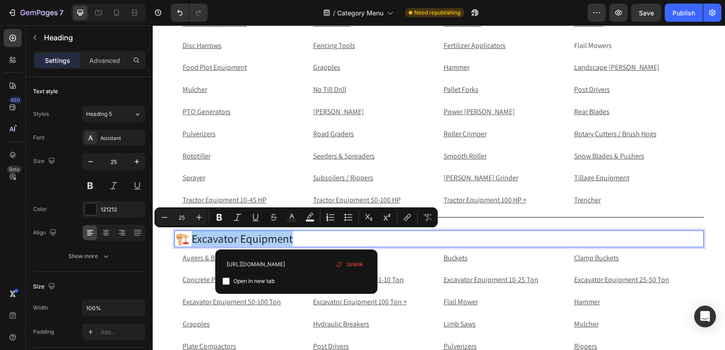
type input "[URL][DOMAIN_NAME]"
click at [227, 282] on input "Editor contextual toolbar" at bounding box center [225, 281] width 7 height 7
checkbox input "true"
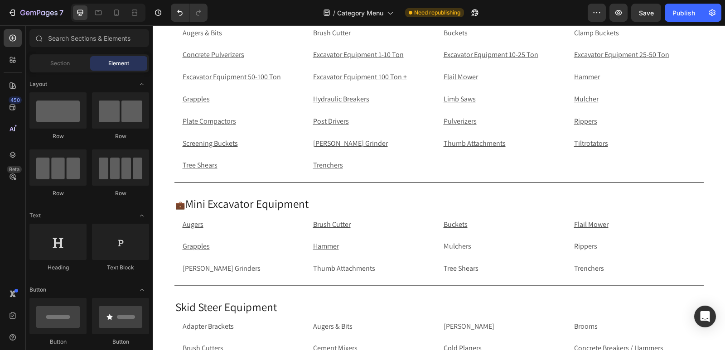
scroll to position [422, 0]
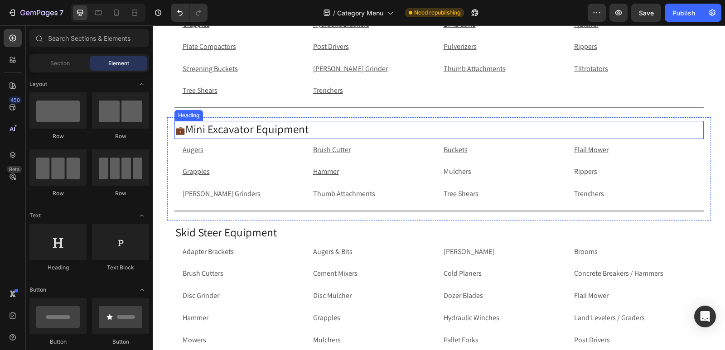
click at [312, 124] on h2 "💼 Mini Excavator Equipment" at bounding box center [438, 130] width 529 height 18
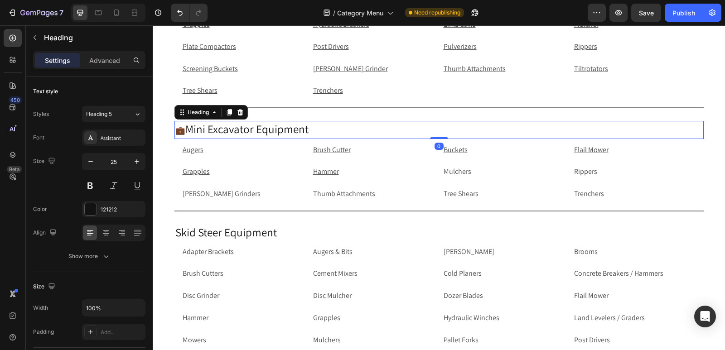
click at [312, 128] on h2 "💼 Mini Excavator Equipment" at bounding box center [438, 130] width 529 height 18
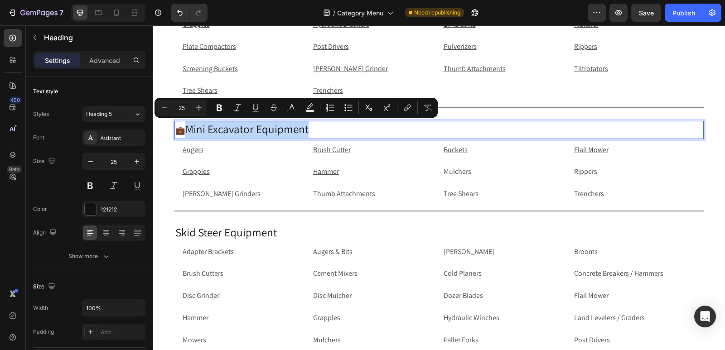
drag, startPoint x: 312, startPoint y: 128, endPoint x: 185, endPoint y: 127, distance: 126.8
click at [185, 127] on p "💼 Mini Excavator Equipment" at bounding box center [438, 130] width 527 height 16
click at [404, 105] on icon "Editor contextual toolbar" at bounding box center [407, 107] width 9 height 9
drag, startPoint x: 142, startPoint y: 105, endPoint x: 407, endPoint y: 109, distance: 265.5
click at [407, 109] on icon "Editor contextual toolbar" at bounding box center [407, 107] width 9 height 9
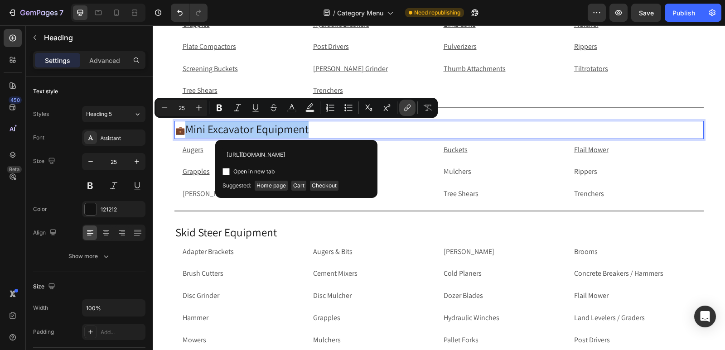
scroll to position [0, 110]
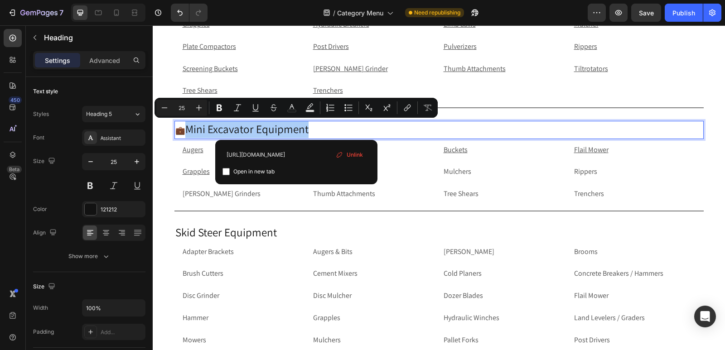
type input "[URL][DOMAIN_NAME]"
click at [226, 174] on input "Editor contextual toolbar" at bounding box center [225, 171] width 7 height 7
checkbox input "true"
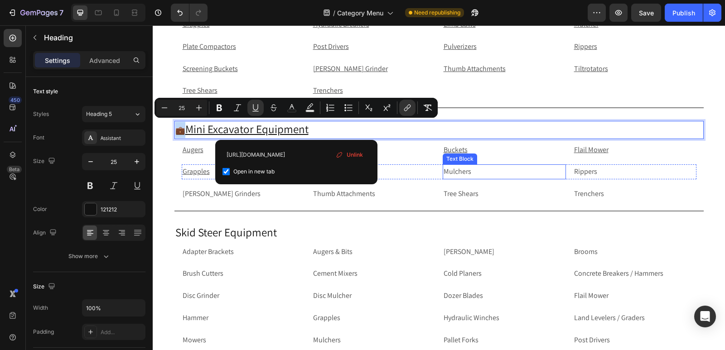
click at [464, 172] on p "Mulchers" at bounding box center [503, 171] width 121 height 13
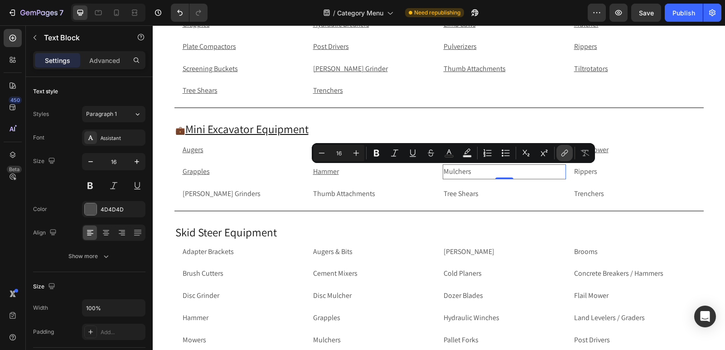
click at [564, 155] on icon "Editor contextual toolbar" at bounding box center [563, 154] width 4 height 5
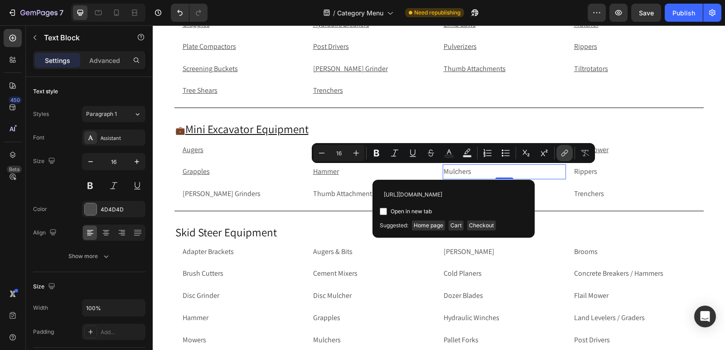
scroll to position [0, 67]
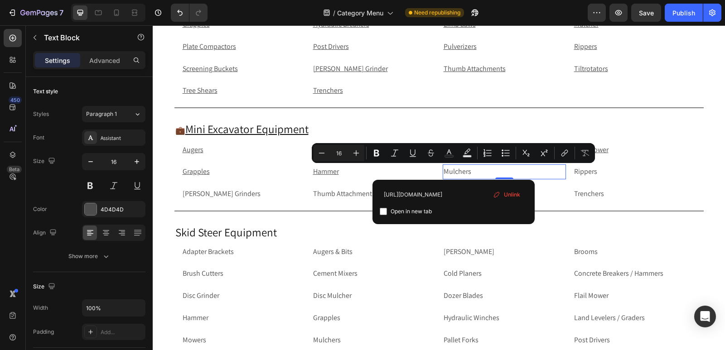
type input "[URL][DOMAIN_NAME]"
click at [385, 213] on input "Editor contextual toolbar" at bounding box center [383, 211] width 7 height 7
checkbox input "true"
click at [604, 173] on p "Rippers" at bounding box center [634, 171] width 121 height 13
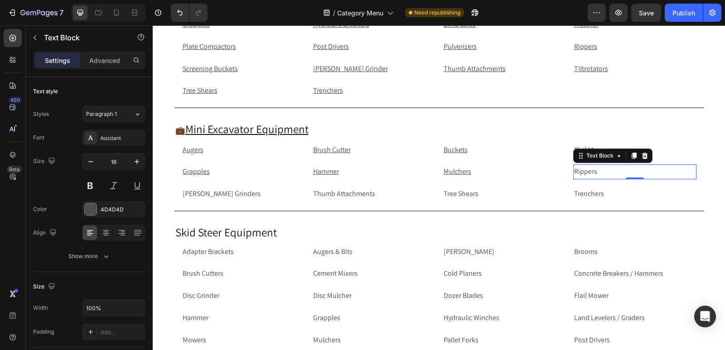
click at [608, 176] on p "Rippers" at bounding box center [634, 171] width 121 height 13
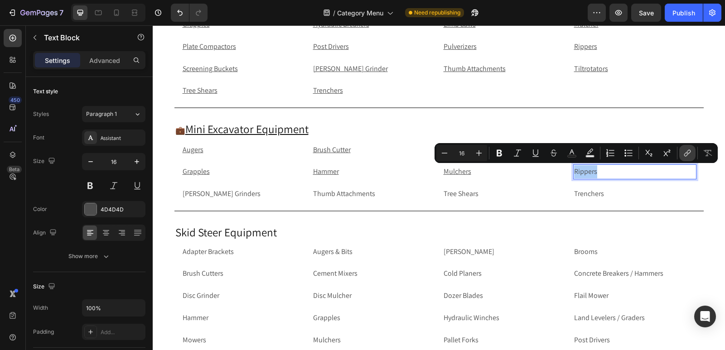
click at [688, 151] on icon "Editor contextual toolbar" at bounding box center [688, 152] width 4 height 5
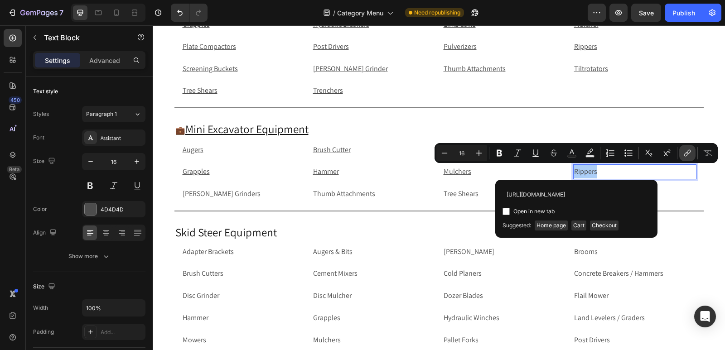
scroll to position [0, 61]
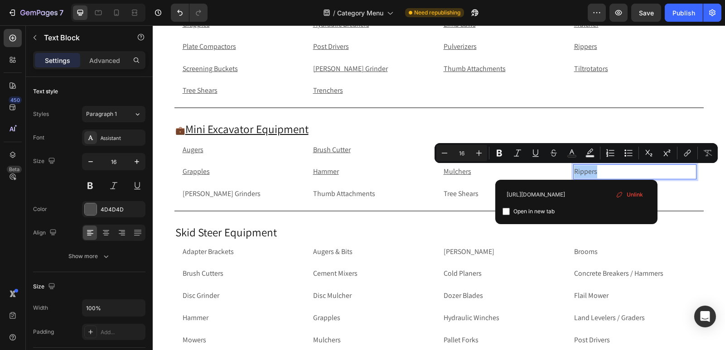
type input "[URL][DOMAIN_NAME]"
click at [507, 211] on input "Editor contextual toolbar" at bounding box center [505, 211] width 7 height 7
checkbox input "true"
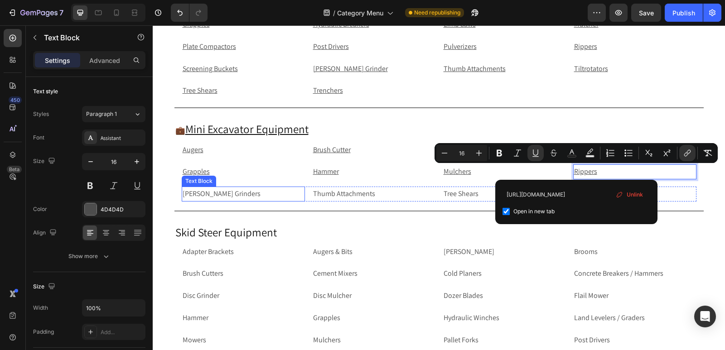
click at [250, 195] on p "[PERSON_NAME] Grinders" at bounding box center [243, 194] width 121 height 13
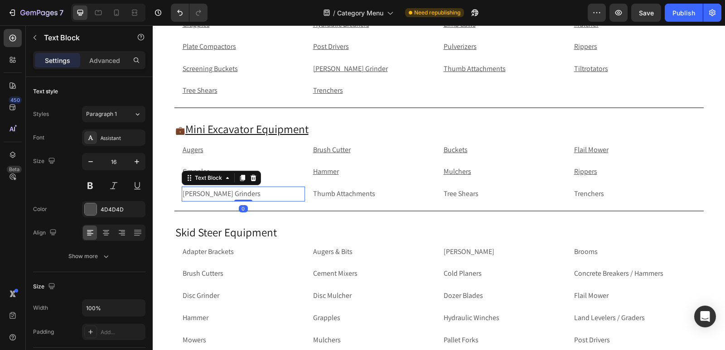
click at [250, 195] on p "[PERSON_NAME] Grinders" at bounding box center [243, 194] width 121 height 13
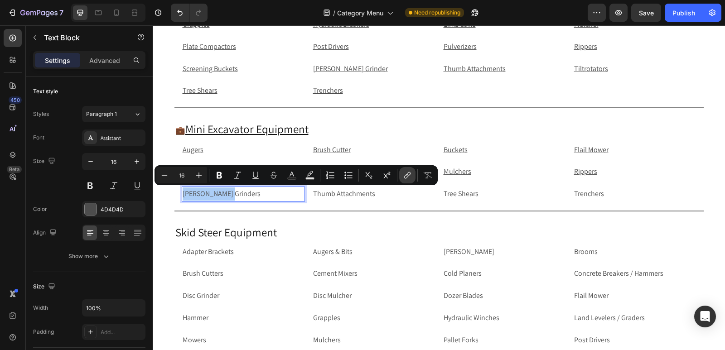
click at [408, 173] on icon "Editor contextual toolbar" at bounding box center [408, 174] width 4 height 5
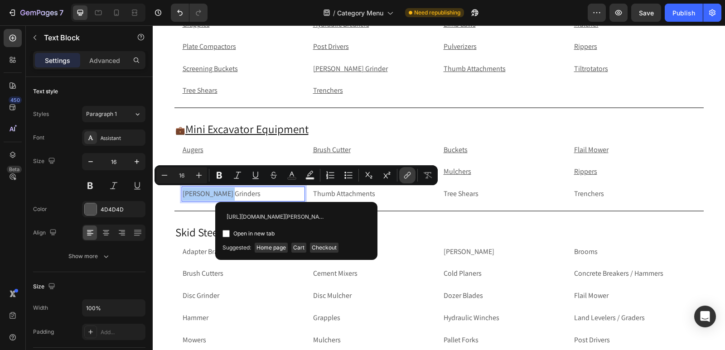
scroll to position [0, 83]
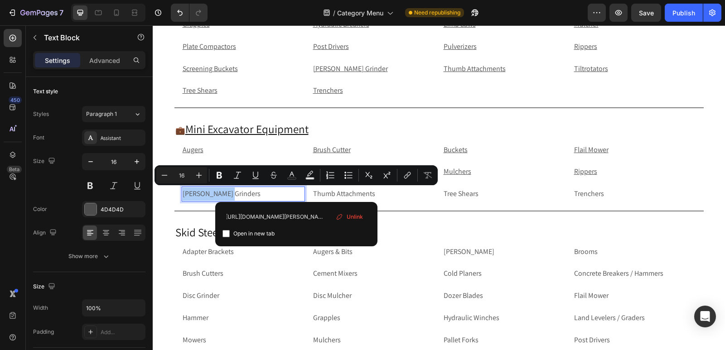
type input "[URL][DOMAIN_NAME][PERSON_NAME]"
click at [226, 236] on input "Editor contextual toolbar" at bounding box center [225, 233] width 7 height 7
checkbox input "true"
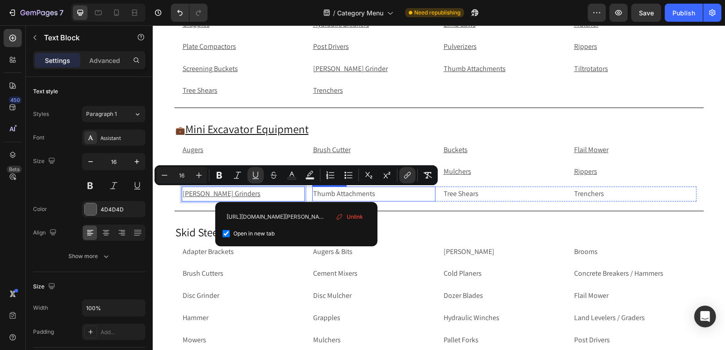
click at [380, 198] on p "Thumb Attachments" at bounding box center [373, 194] width 121 height 13
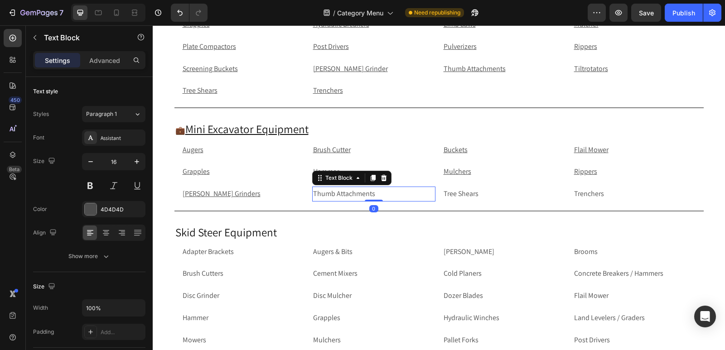
click at [389, 193] on p "Thumb Attachments" at bounding box center [373, 194] width 121 height 13
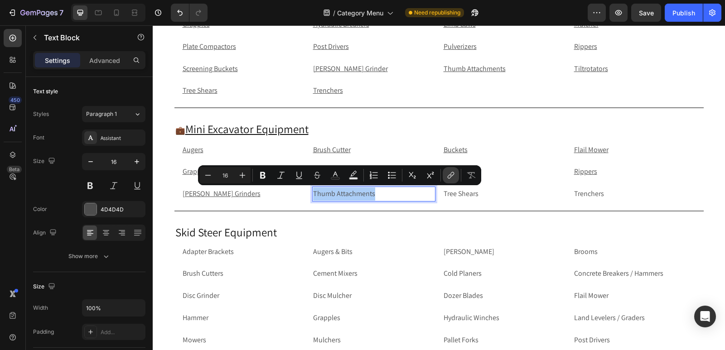
click at [455, 178] on icon "Editor contextual toolbar" at bounding box center [450, 175] width 9 height 9
click at [375, 196] on p "Thumb Attachments" at bounding box center [373, 194] width 121 height 13
click at [451, 180] on button "link" at bounding box center [451, 175] width 16 height 16
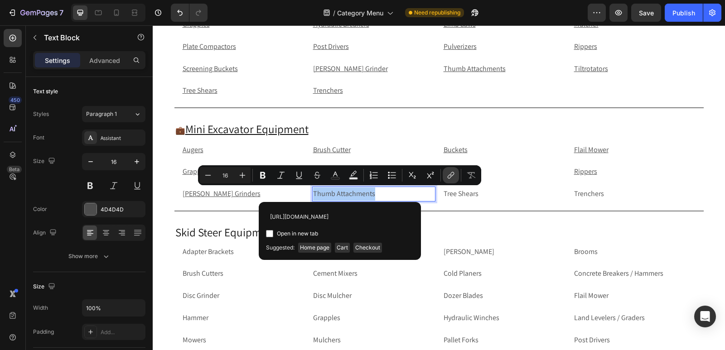
scroll to position [0, 96]
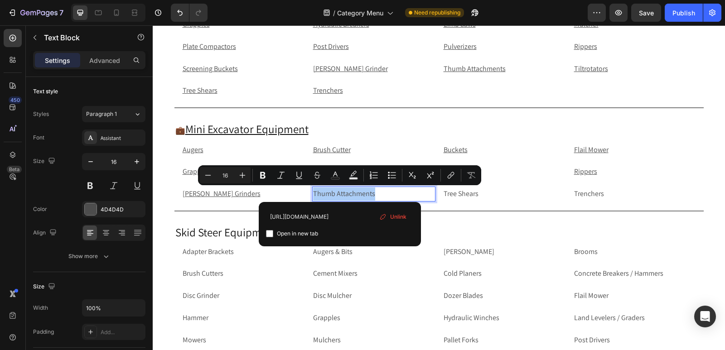
type input "[URL][DOMAIN_NAME]"
click at [270, 233] on input "Editor contextual toolbar" at bounding box center [269, 233] width 7 height 7
checkbox input "true"
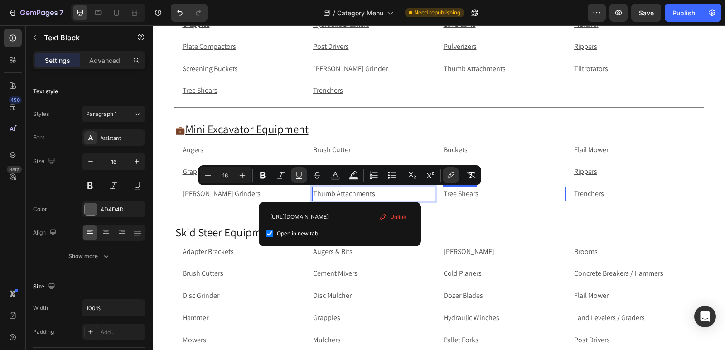
click at [489, 197] on p "Tree Shears" at bounding box center [503, 194] width 121 height 13
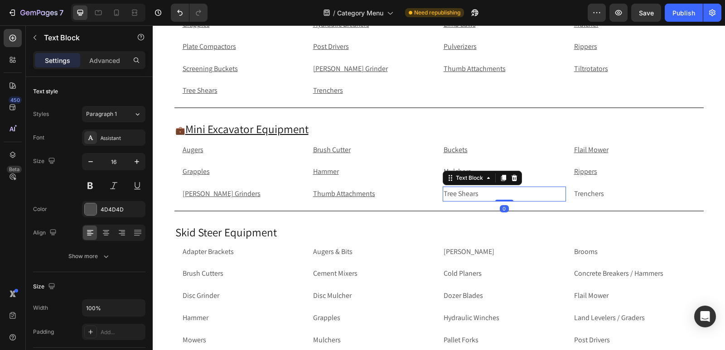
click at [489, 197] on p "Tree Shears" at bounding box center [503, 194] width 121 height 13
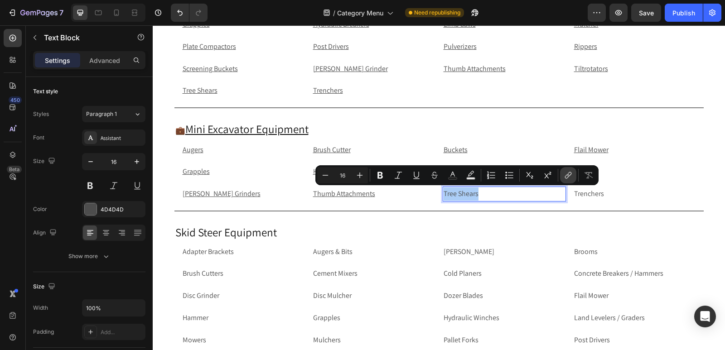
click at [572, 177] on icon "Editor contextual toolbar" at bounding box center [567, 175] width 9 height 9
click at [486, 197] on p "Tree Shears" at bounding box center [503, 194] width 121 height 13
click at [569, 175] on icon "Editor contextual toolbar" at bounding box center [567, 175] width 9 height 9
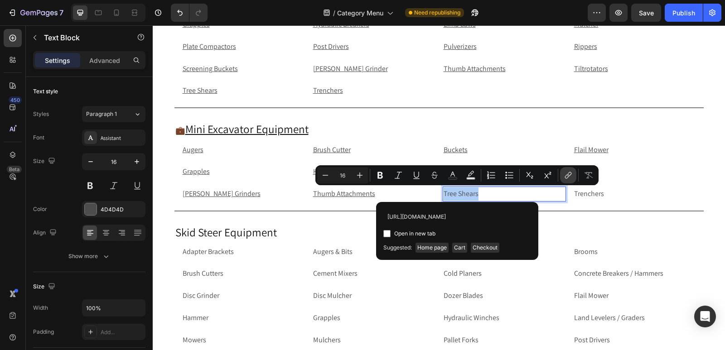
scroll to position [0, 76]
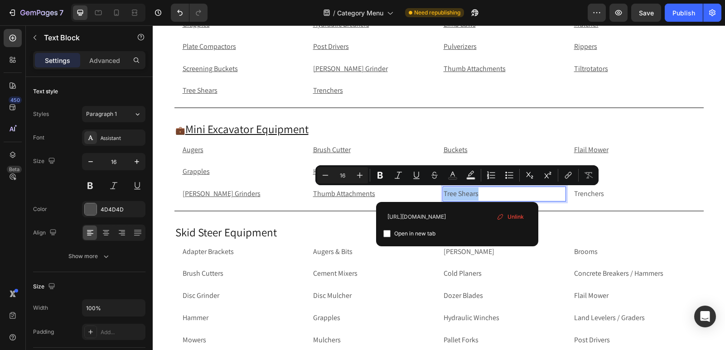
type input "[URL][DOMAIN_NAME]"
click at [385, 231] on input "Editor contextual toolbar" at bounding box center [386, 233] width 7 height 7
checkbox input "true"
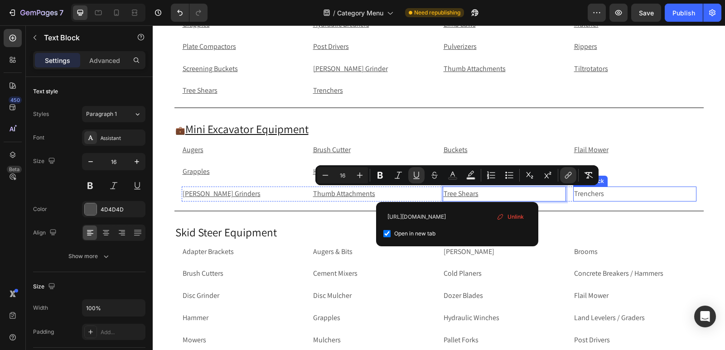
click at [600, 196] on p "Trenchers" at bounding box center [634, 194] width 121 height 13
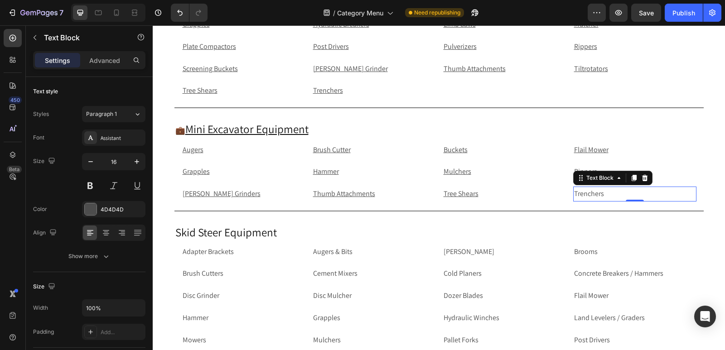
click at [607, 196] on p "Trenchers" at bounding box center [634, 194] width 121 height 13
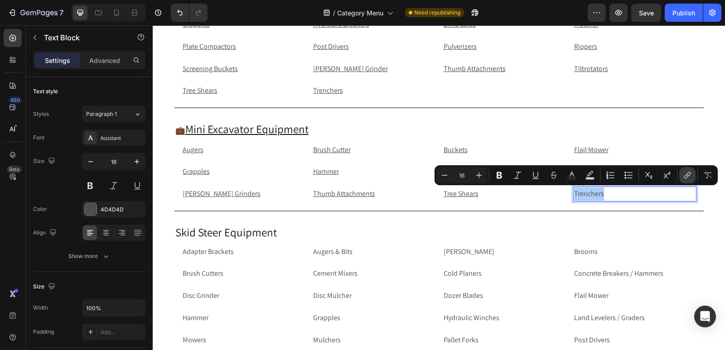
click at [692, 172] on button "link" at bounding box center [687, 175] width 16 height 16
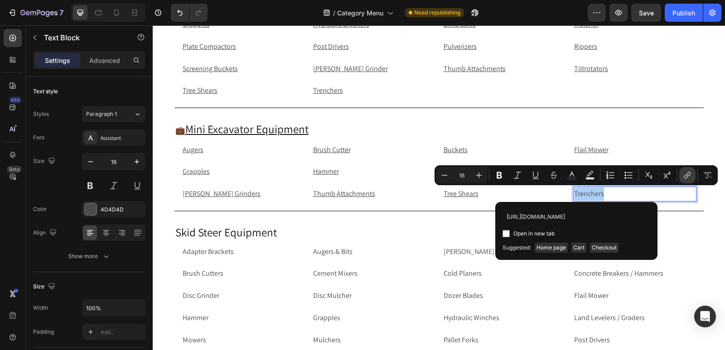
scroll to position [0, 70]
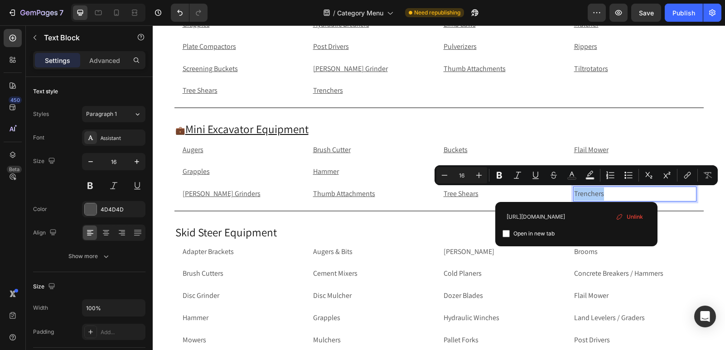
type input "[URL][DOMAIN_NAME]"
click at [504, 233] on input "Editor contextual toolbar" at bounding box center [505, 233] width 7 height 7
checkbox input "true"
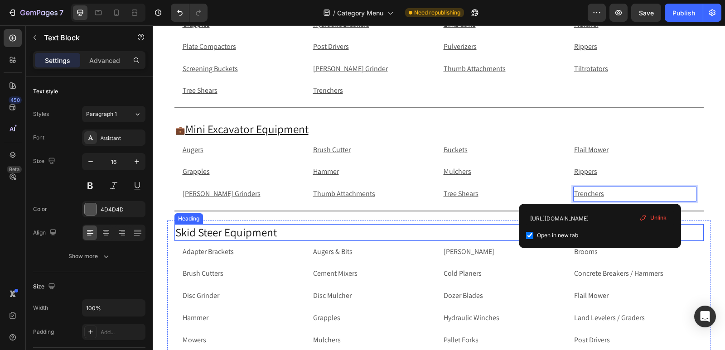
click at [261, 240] on h2 "Skid Steer Equipment" at bounding box center [438, 232] width 529 height 17
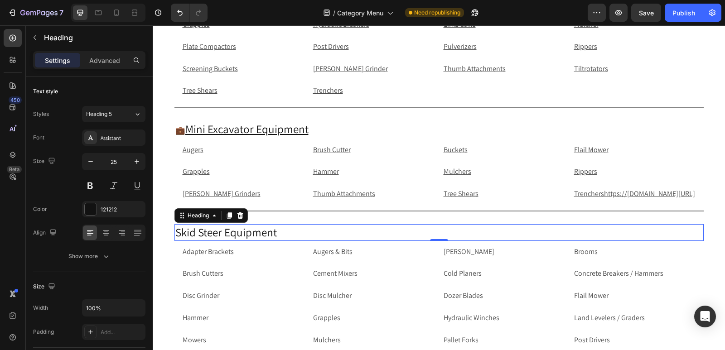
scroll to position [422, 0]
click at [689, 201] on p "Trenchershttps://[DOMAIN_NAME][URL]" at bounding box center [634, 194] width 121 height 13
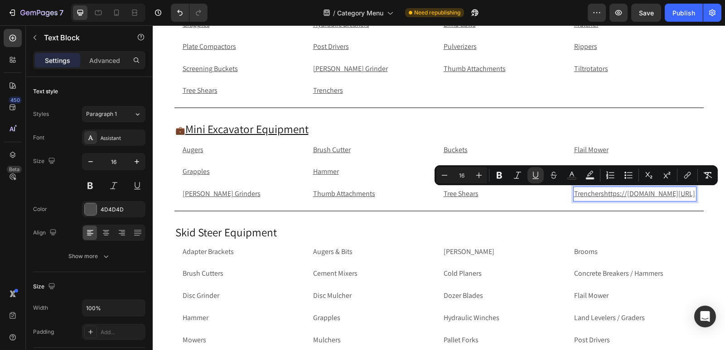
drag, startPoint x: 685, startPoint y: 206, endPoint x: 596, endPoint y: 196, distance: 89.3
click at [596, 196] on p "Trenchershttps://[DOMAIN_NAME][URL]" at bounding box center [634, 194] width 121 height 13
click at [599, 196] on u "Trenchershttps://[DOMAIN_NAME][URL]" at bounding box center [634, 194] width 121 height 10
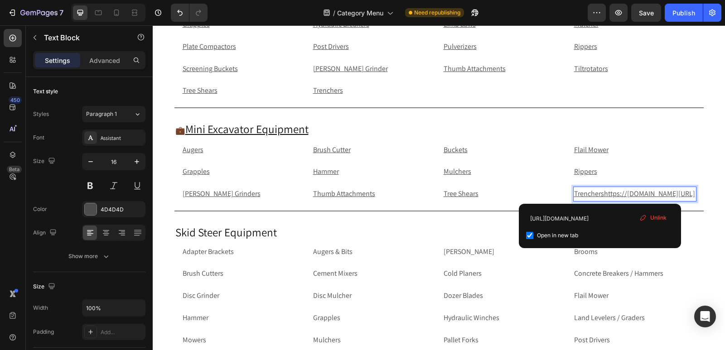
drag, startPoint x: 599, startPoint y: 196, endPoint x: 688, endPoint y: 207, distance: 89.0
click at [688, 201] on p "Trenchershttps://[DOMAIN_NAME][URL]" at bounding box center [634, 194] width 121 height 13
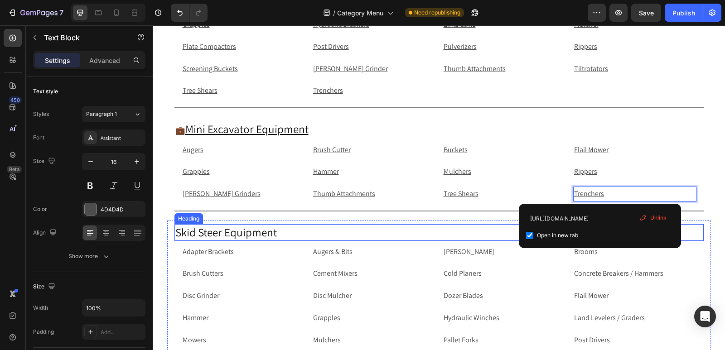
click at [226, 236] on h2 "Skid Steer Equipment" at bounding box center [438, 232] width 529 height 17
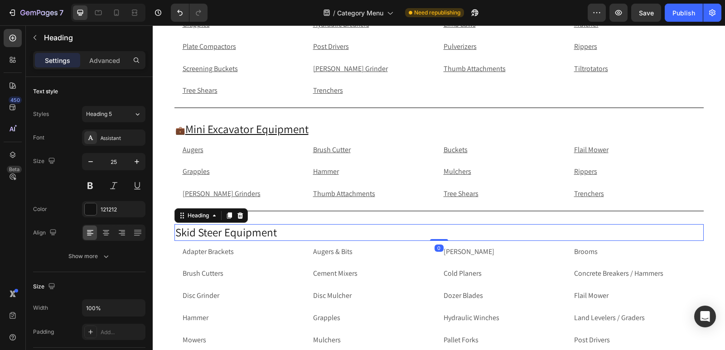
click at [247, 234] on h2 "Skid Steer Equipment" at bounding box center [438, 232] width 529 height 17
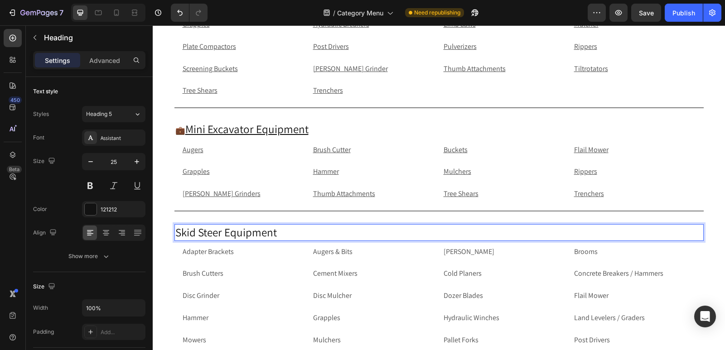
click at [175, 233] on p "Skid Steer Equipment" at bounding box center [438, 232] width 527 height 15
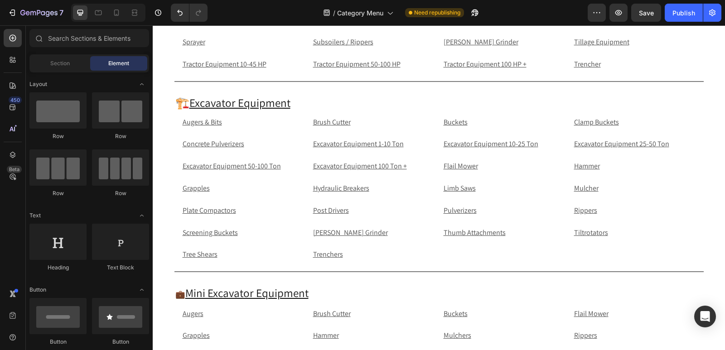
scroll to position [417, 0]
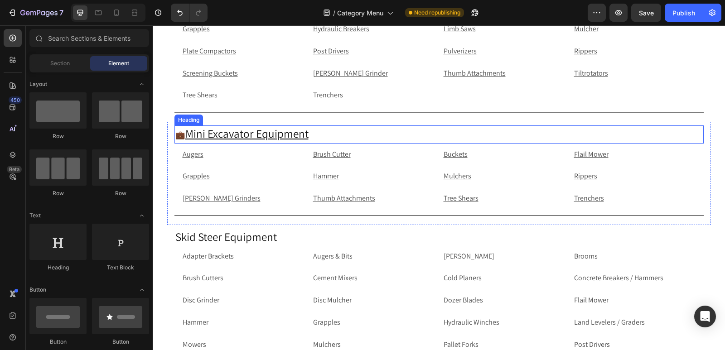
click at [180, 134] on strong "💼" at bounding box center [180, 135] width 10 height 10
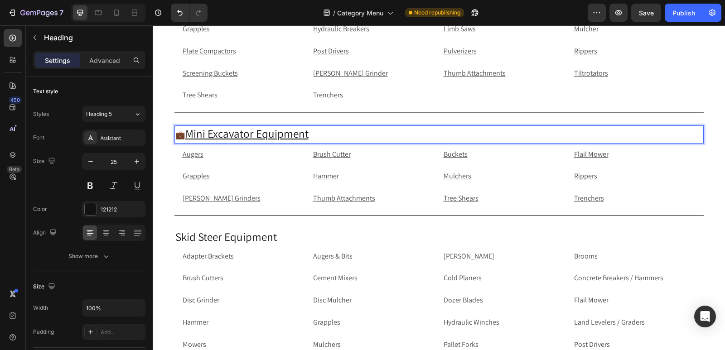
click at [176, 134] on strong "💼" at bounding box center [180, 135] width 10 height 10
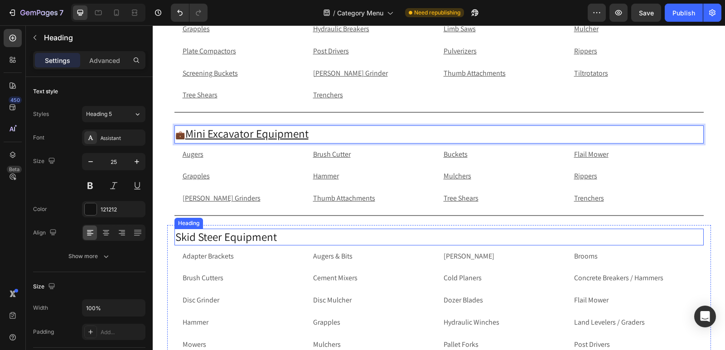
click at [177, 238] on p "Skid Steer Equipment" at bounding box center [438, 237] width 527 height 15
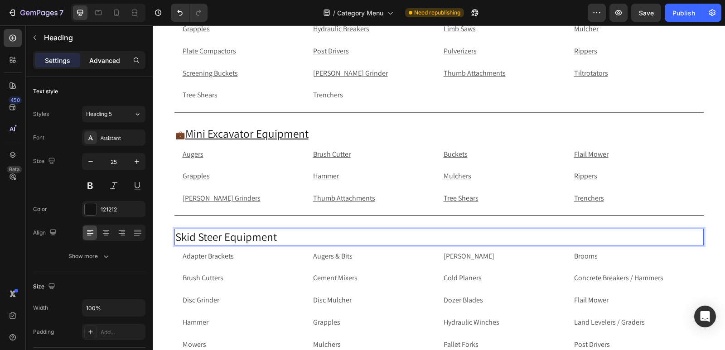
click at [104, 55] on div "Advanced" at bounding box center [104, 60] width 45 height 14
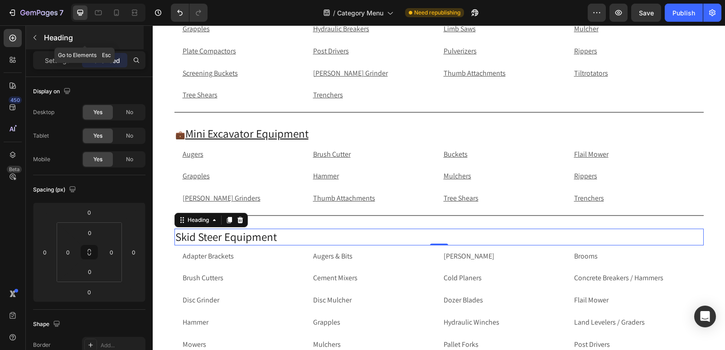
click at [39, 39] on button "button" at bounding box center [35, 37] width 14 height 14
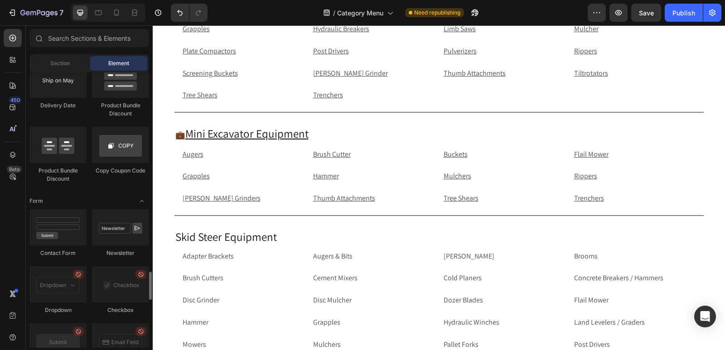
scroll to position [1862, 0]
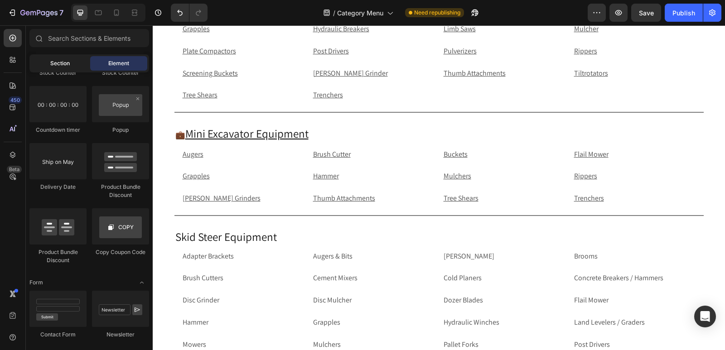
click at [58, 69] on div "Section" at bounding box center [59, 63] width 57 height 14
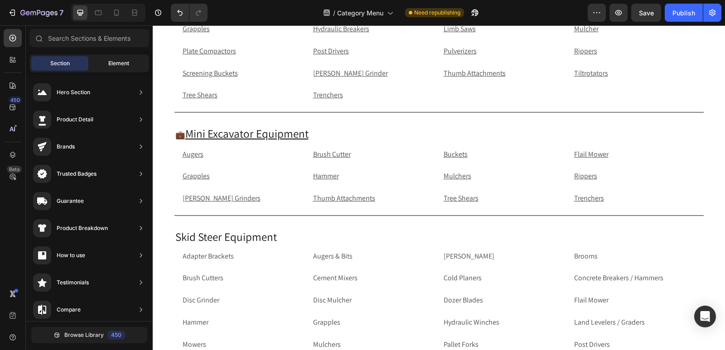
click at [109, 61] on span "Element" at bounding box center [118, 63] width 21 height 8
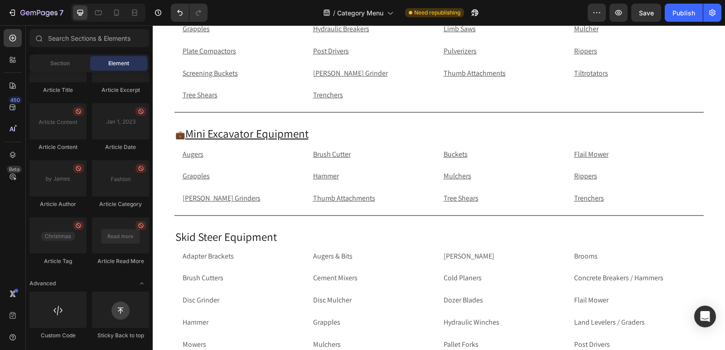
scroll to position [216, 0]
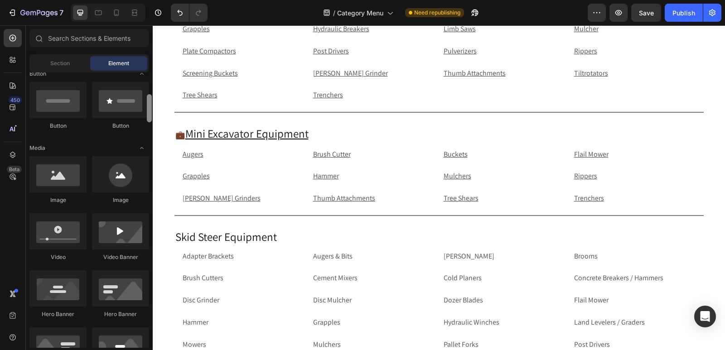
drag, startPoint x: 149, startPoint y: 278, endPoint x: 124, endPoint y: 83, distance: 196.9
click at [124, 83] on div "Layout Row Row Row Row Text Heading Text Block Button Button Button Media Image…" at bounding box center [89, 209] width 127 height 275
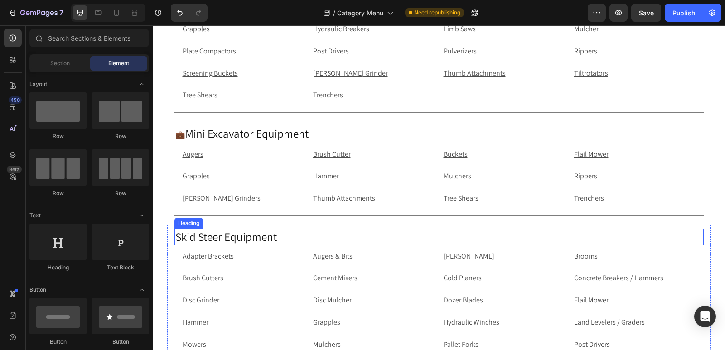
click at [175, 237] on p "Skid Steer Equipment" at bounding box center [438, 237] width 527 height 15
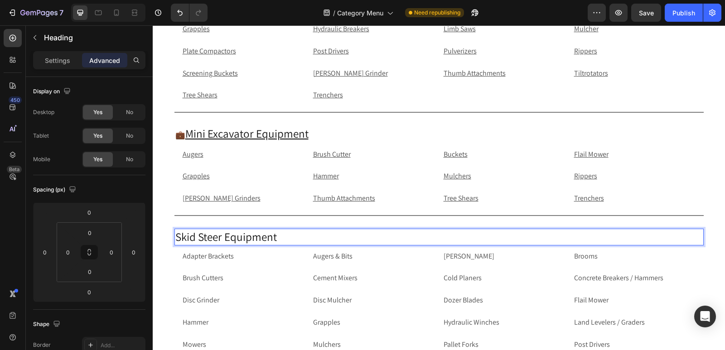
click at [175, 237] on p "Skid Steer Equipment" at bounding box center [438, 237] width 527 height 15
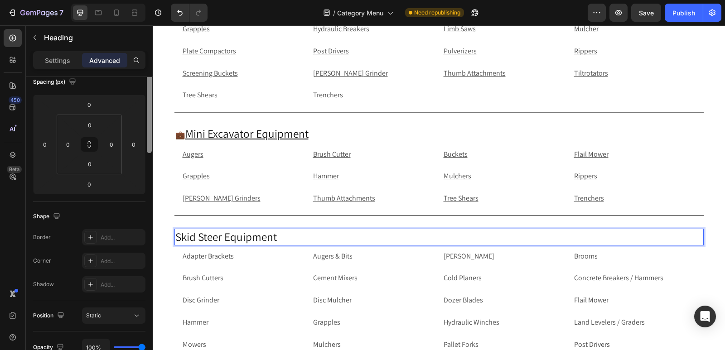
scroll to position [24, 0]
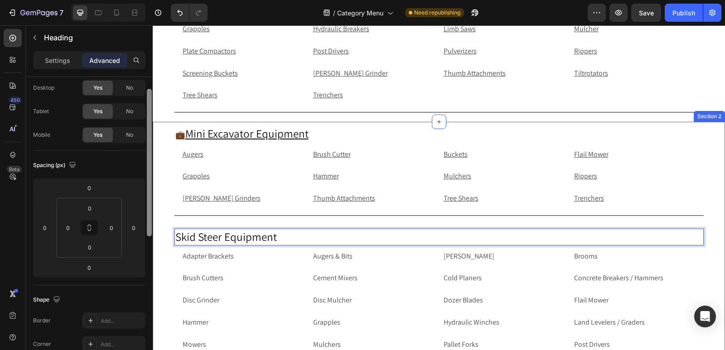
drag, startPoint x: 302, startPoint y: 241, endPoint x: 164, endPoint y: 300, distance: 150.0
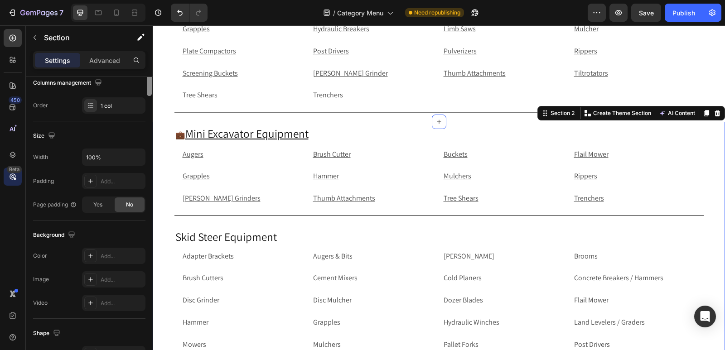
scroll to position [0, 0]
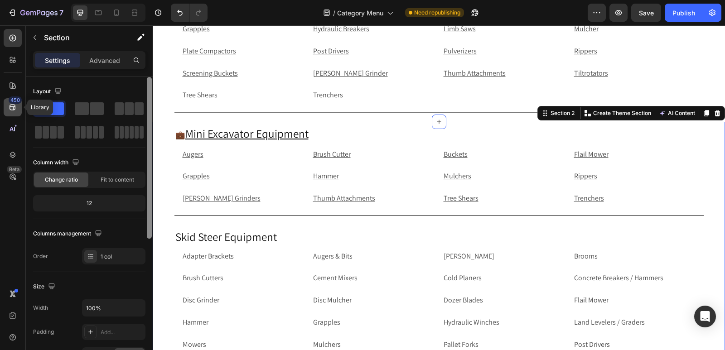
click at [12, 105] on icon at bounding box center [13, 108] width 6 height 6
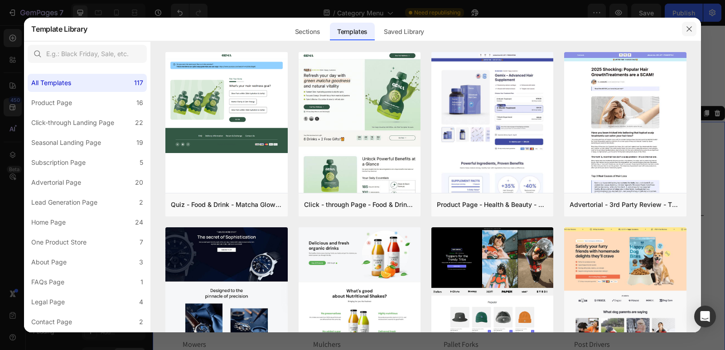
click at [688, 30] on icon "button" at bounding box center [688, 28] width 5 height 5
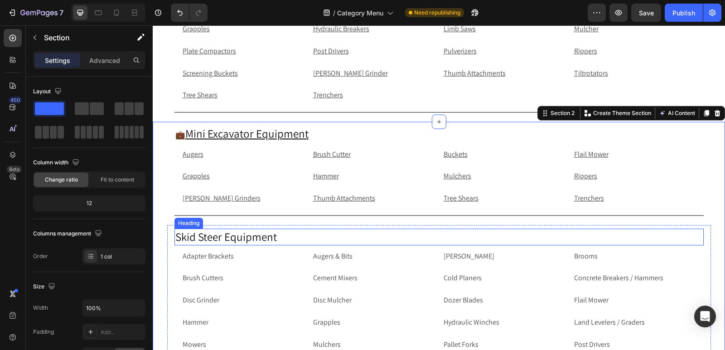
click at [175, 240] on p "Skid Steer Equipment" at bounding box center [438, 237] width 527 height 15
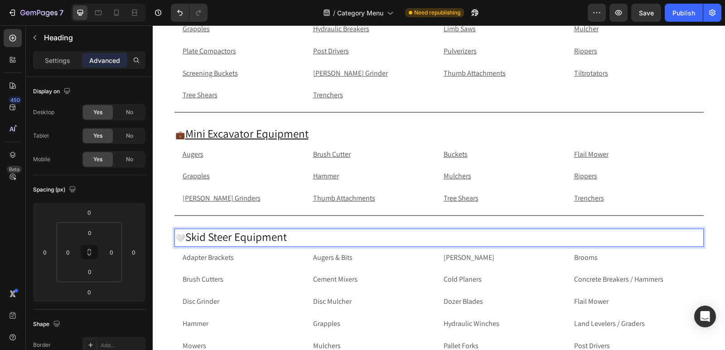
click at [299, 235] on p "🤍 Skid Steer Equipment" at bounding box center [438, 238] width 527 height 16
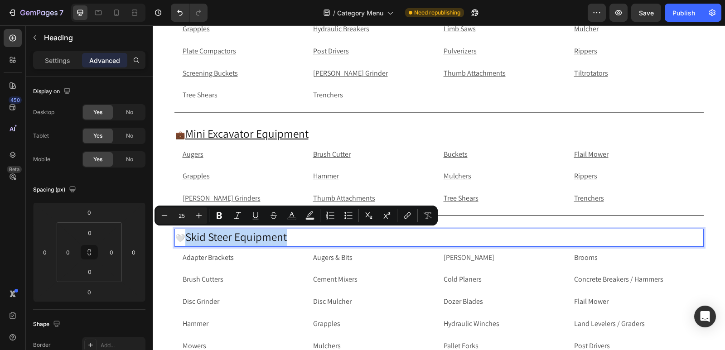
drag, startPoint x: 299, startPoint y: 235, endPoint x: 185, endPoint y: 239, distance: 113.7
click at [185, 239] on p "🤍 Skid Steer Equipment" at bounding box center [438, 238] width 527 height 16
click at [409, 214] on icon "Editor contextual toolbar" at bounding box center [407, 215] width 9 height 9
click at [281, 238] on p "🤍 Skid Steer Equipment" at bounding box center [438, 238] width 527 height 16
type input "25"
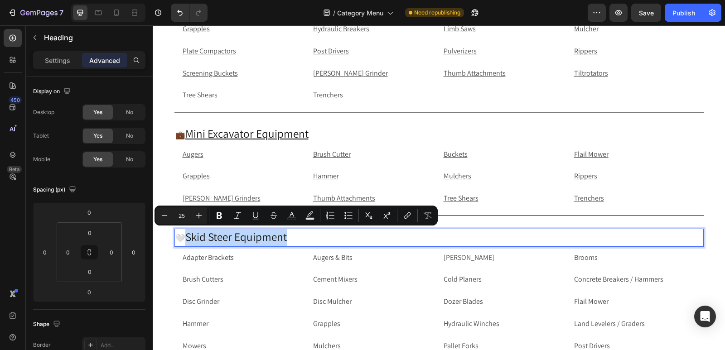
drag, startPoint x: 289, startPoint y: 238, endPoint x: 184, endPoint y: 237, distance: 104.2
click at [184, 237] on p "🤍 Skid Steer Equipment" at bounding box center [438, 238] width 527 height 16
click at [409, 222] on button "link" at bounding box center [407, 215] width 16 height 16
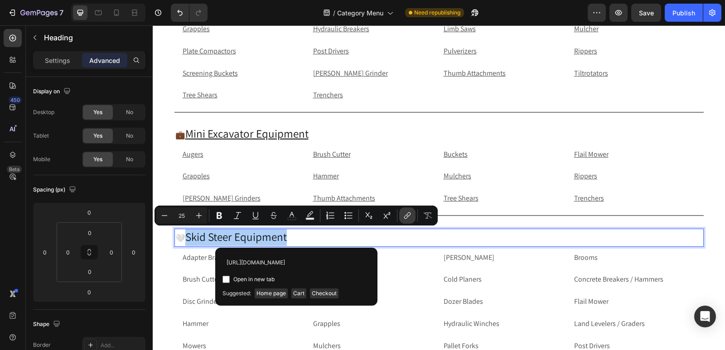
scroll to position [0, 97]
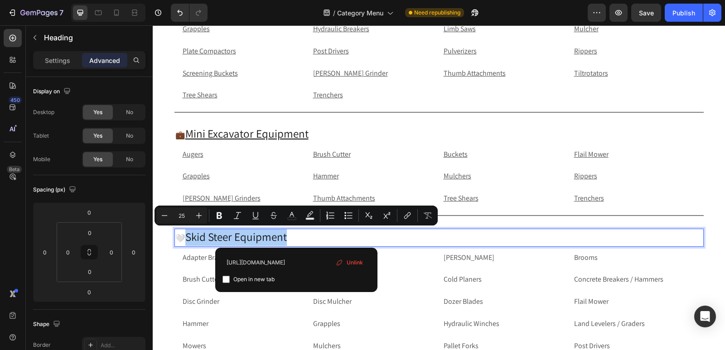
type input "https://rippingitoutdoors.com/collections/skid-steer-implements-attachments"
click at [226, 278] on input "Editor contextual toolbar" at bounding box center [225, 279] width 7 height 7
checkbox input "true"
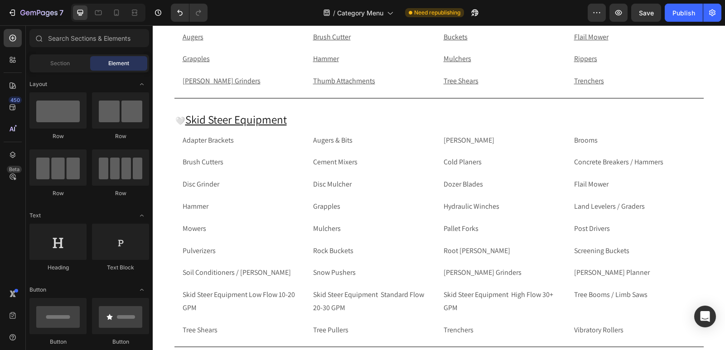
scroll to position [539, 0]
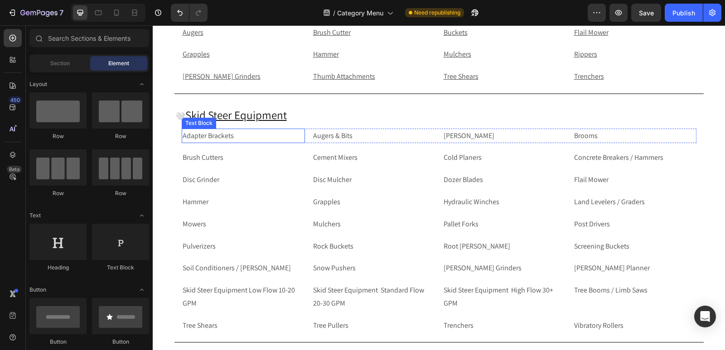
click at [230, 132] on p "Adapter Brackets" at bounding box center [243, 136] width 121 height 13
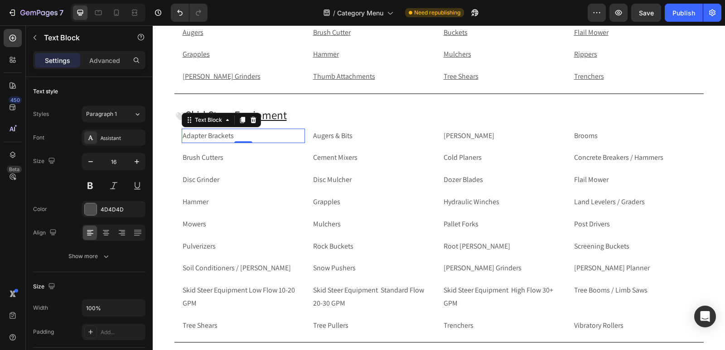
click at [251, 138] on p "Adapter Brackets" at bounding box center [243, 136] width 121 height 13
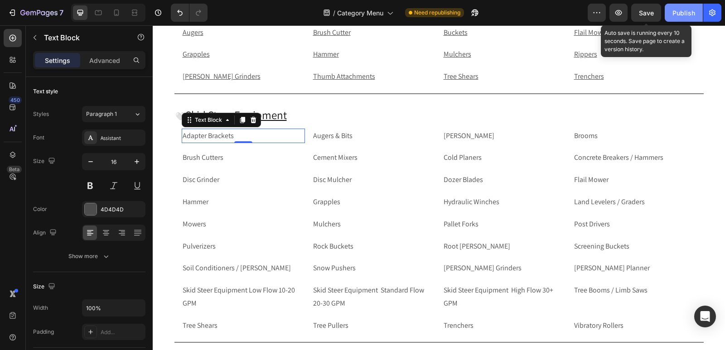
drag, startPoint x: 645, startPoint y: 14, endPoint x: 678, endPoint y: 14, distance: 32.6
click at [645, 14] on span "Save" at bounding box center [646, 13] width 15 height 8
click at [682, 14] on div "Publish" at bounding box center [683, 13] width 23 height 10
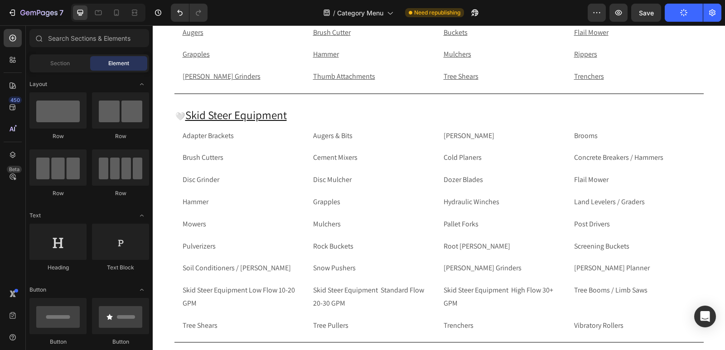
scroll to position [534, 0]
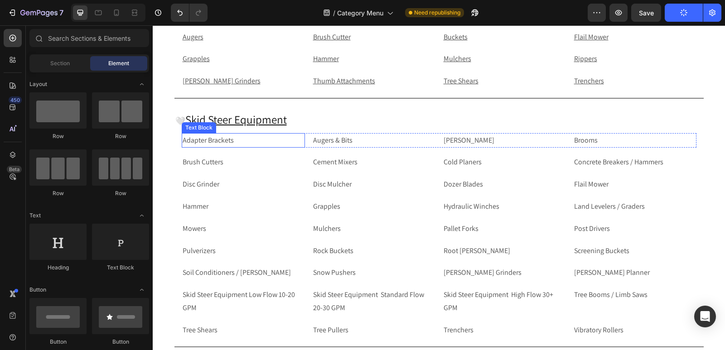
click at [224, 142] on p "Adapter Brackets" at bounding box center [243, 140] width 121 height 13
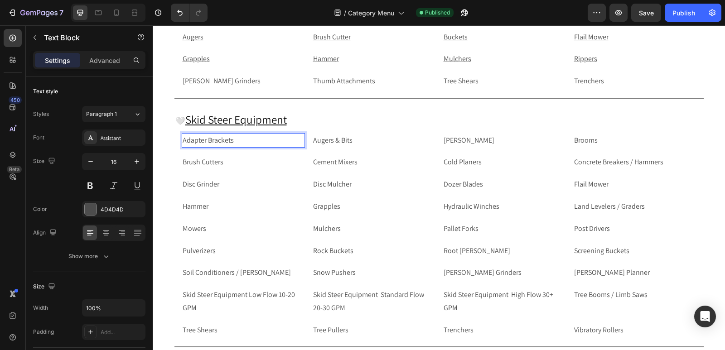
click at [269, 138] on p "Adapter Brackets" at bounding box center [243, 140] width 121 height 13
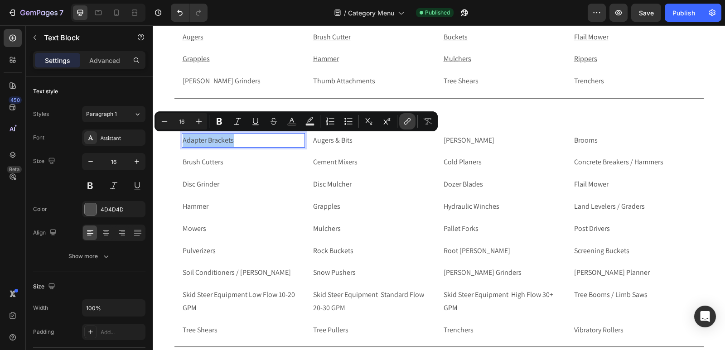
click at [404, 115] on button "link" at bounding box center [407, 121] width 16 height 16
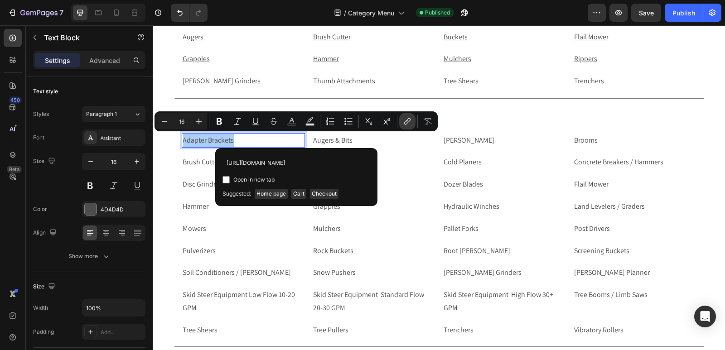
scroll to position [0, 77]
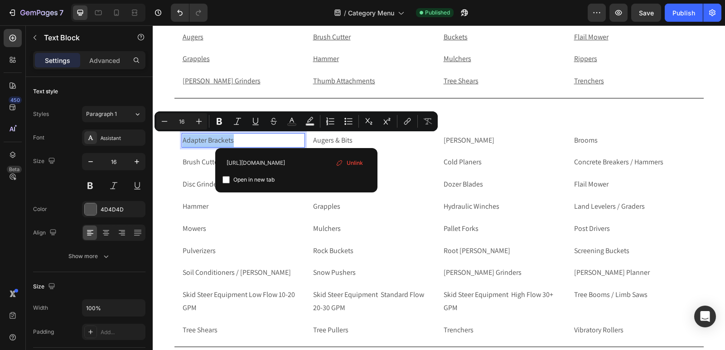
type input "https://rippingitoutdoors.com/collections/skid-steer-adapter-brackets"
click at [227, 181] on input "Editor contextual toolbar" at bounding box center [225, 179] width 7 height 7
checkbox input "true"
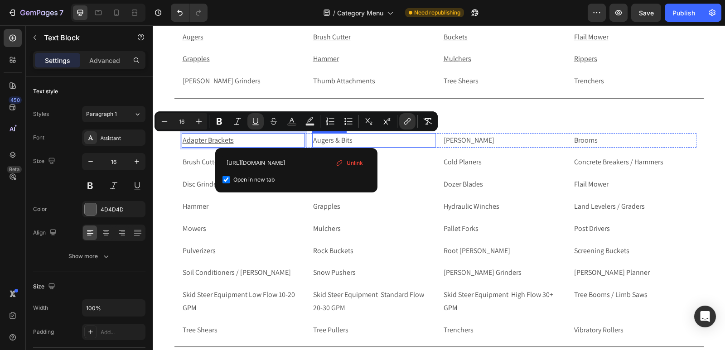
click at [320, 141] on p "Augers & Bits" at bounding box center [373, 140] width 121 height 13
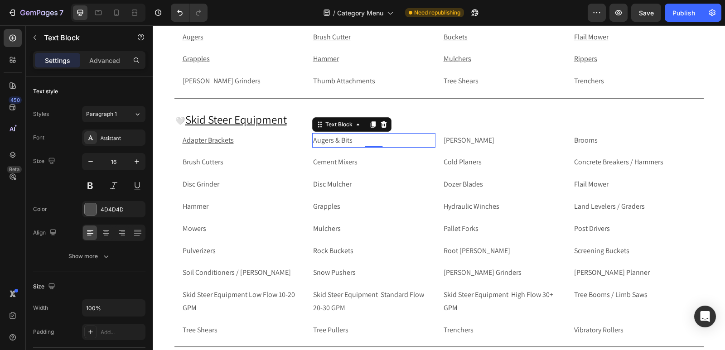
click at [320, 141] on p "Augers & Bits" at bounding box center [373, 140] width 121 height 13
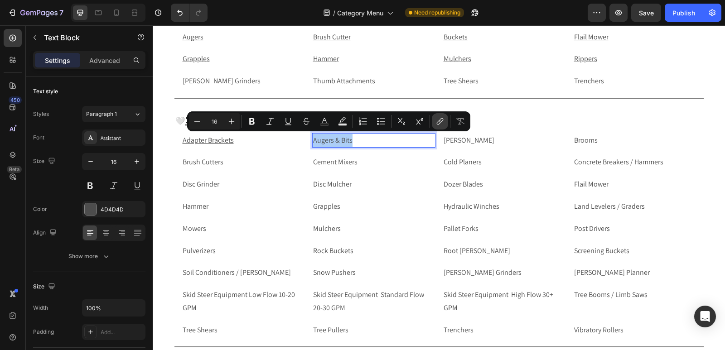
click at [436, 123] on icon "Editor contextual toolbar" at bounding box center [439, 121] width 9 height 9
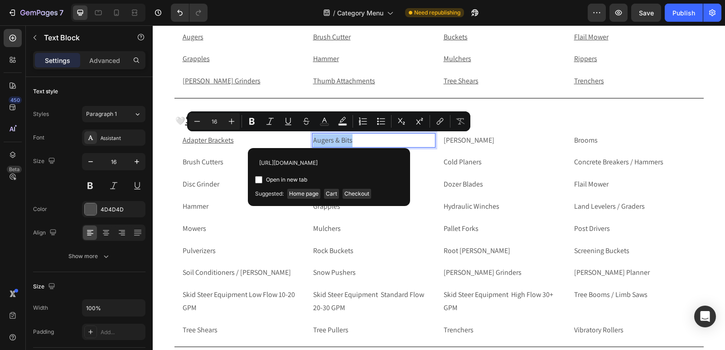
scroll to position [0, 60]
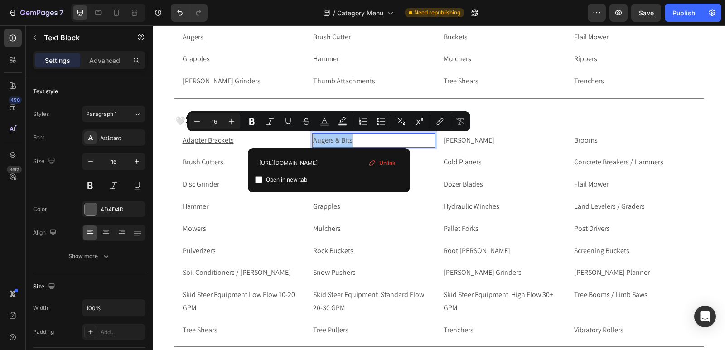
type input "https://rippingitoutdoors.com/collections/skid-steer-auger-bits"
click at [260, 180] on input "Editor contextual toolbar" at bounding box center [258, 179] width 7 height 7
checkbox input "true"
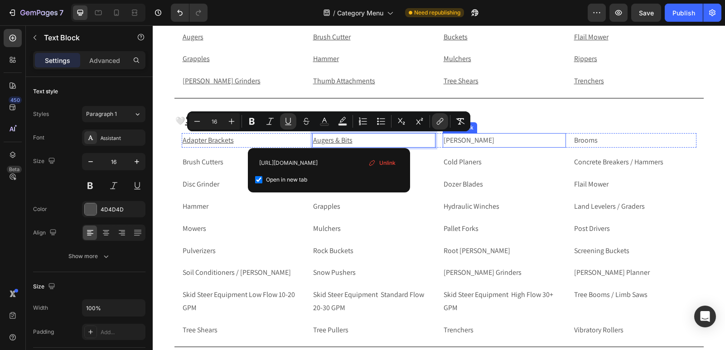
click at [467, 143] on p "[PERSON_NAME]" at bounding box center [503, 140] width 121 height 13
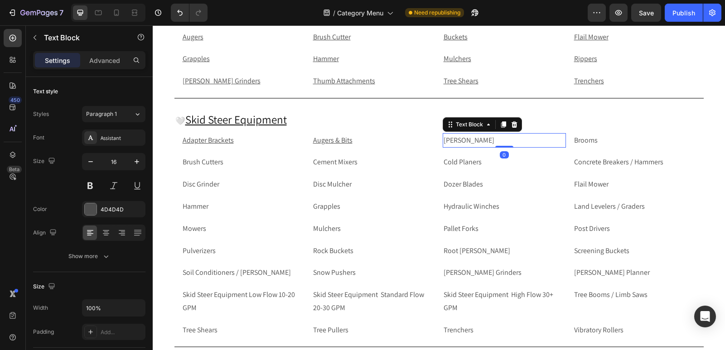
click at [467, 143] on p "[PERSON_NAME]" at bounding box center [503, 140] width 121 height 13
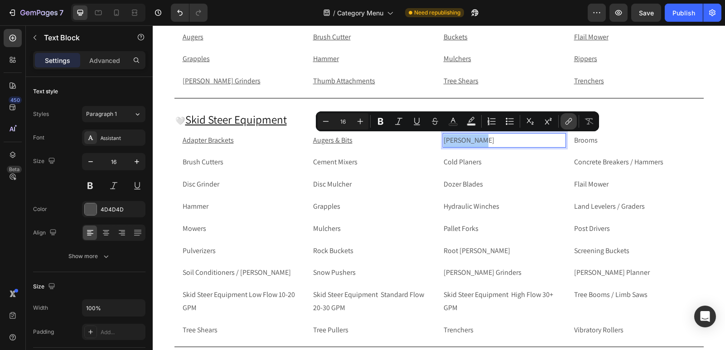
click at [568, 123] on icon "Editor contextual toolbar" at bounding box center [568, 121] width 9 height 9
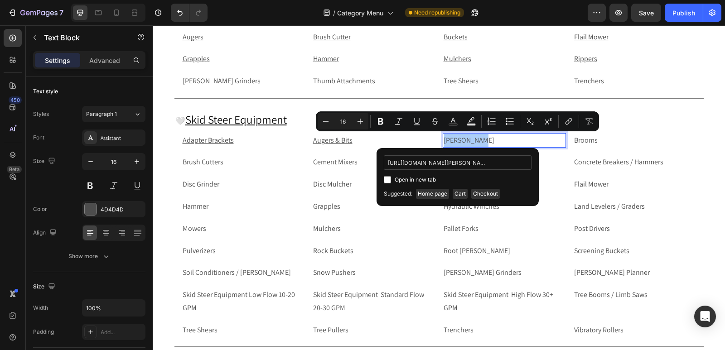
scroll to position [0, 62]
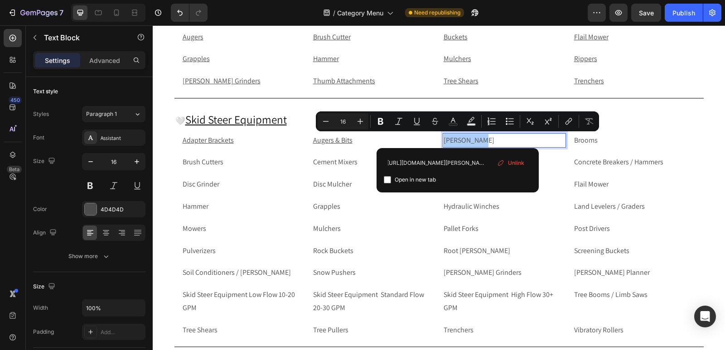
type input "https://rippingitoutdoors.com/collections/skid-steer-bale-spear"
click at [388, 176] on input "Editor contextual toolbar" at bounding box center [387, 179] width 7 height 7
checkbox input "true"
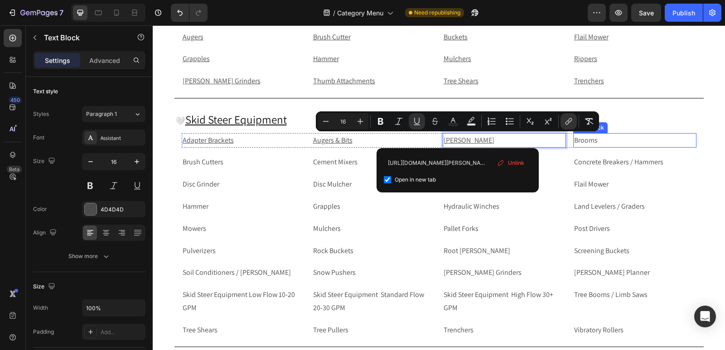
click at [612, 141] on p "Brooms" at bounding box center [634, 140] width 121 height 13
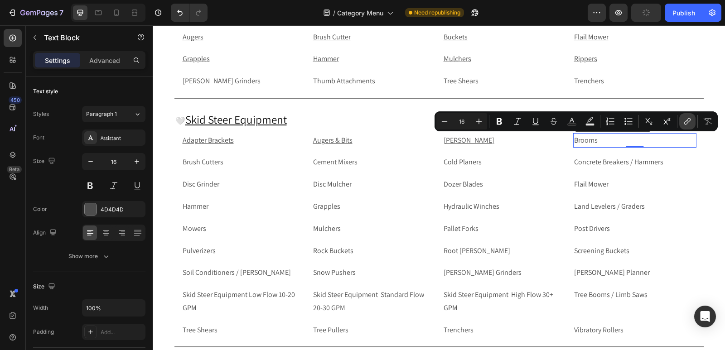
click at [683, 121] on icon "Editor contextual toolbar" at bounding box center [687, 121] width 9 height 9
click at [605, 144] on p "Brooms" at bounding box center [634, 140] width 121 height 13
click at [685, 124] on icon "Editor contextual toolbar" at bounding box center [686, 122] width 4 height 5
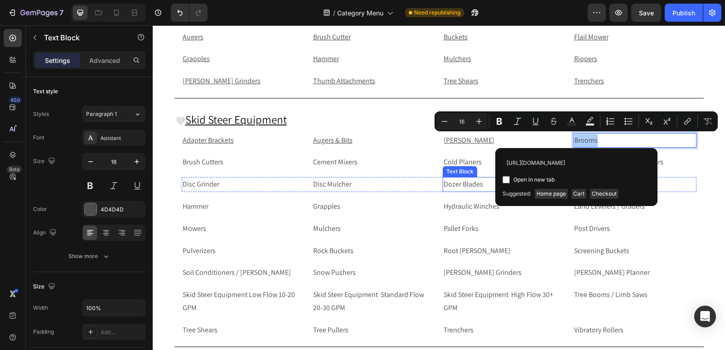
scroll to position [0, 53]
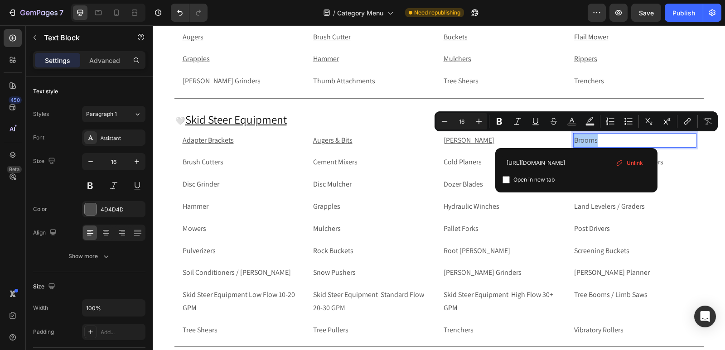
type input "https://rippingitoutdoors.com/collections/skid-steer-brooms"
click at [507, 182] on input "Editor contextual toolbar" at bounding box center [505, 179] width 7 height 7
checkbox input "true"
click at [231, 160] on p "Brush Cutters" at bounding box center [243, 162] width 121 height 13
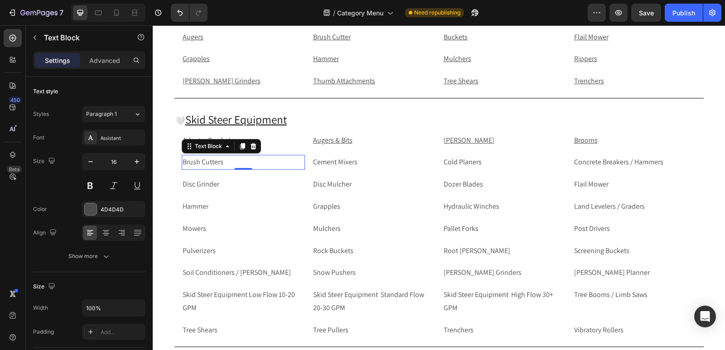
click at [292, 165] on p "Brush Cutters" at bounding box center [243, 162] width 121 height 13
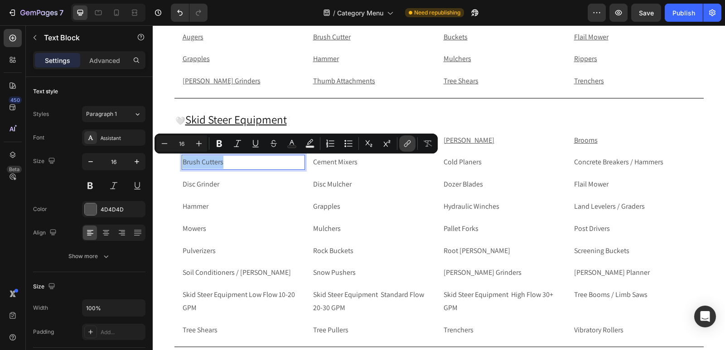
click at [407, 141] on icon "Editor contextual toolbar" at bounding box center [407, 143] width 9 height 9
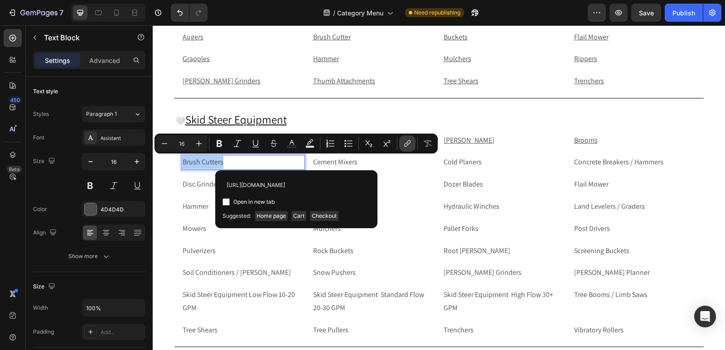
scroll to position [0, 66]
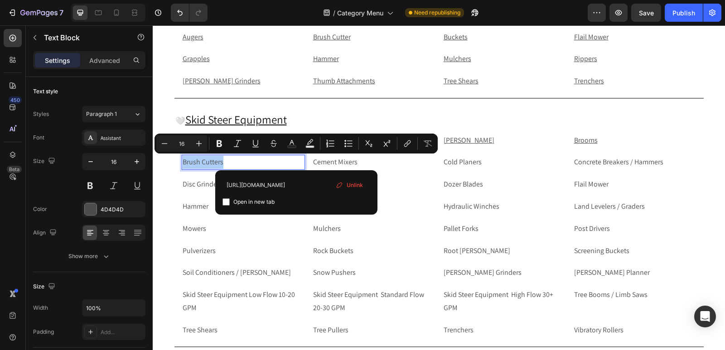
type input "https://rippingitoutdoors.com/collections/skid-steer-brush-cutter"
click at [226, 203] on input "Editor contextual toolbar" at bounding box center [225, 201] width 7 height 7
checkbox input "true"
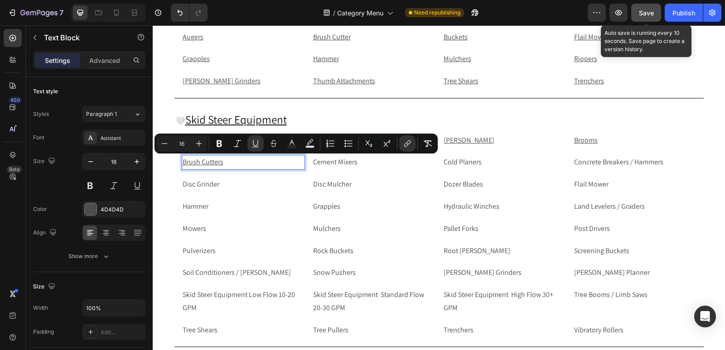
click at [644, 14] on span "Save" at bounding box center [646, 13] width 15 height 8
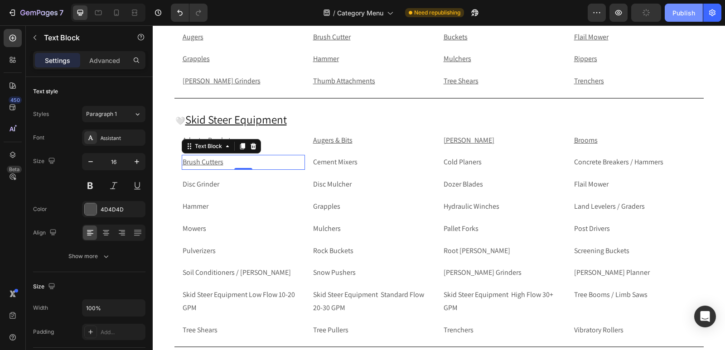
click at [685, 18] on button "Publish" at bounding box center [683, 13] width 38 height 18
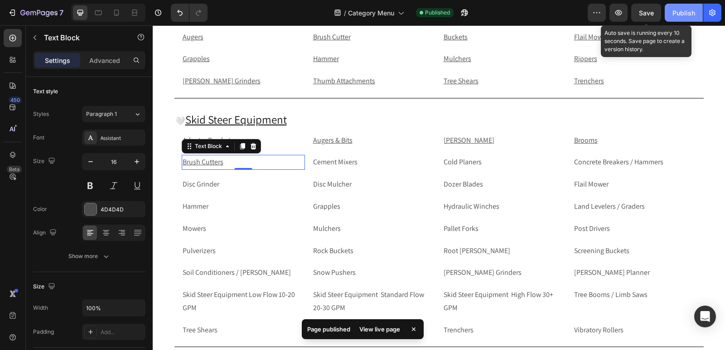
drag, startPoint x: 652, startPoint y: 14, endPoint x: 678, endPoint y: 13, distance: 26.3
click at [652, 14] on span "Save" at bounding box center [646, 13] width 15 height 8
click at [687, 13] on div "Publish" at bounding box center [683, 13] width 23 height 10
